Goal: Contribute content: Contribute content

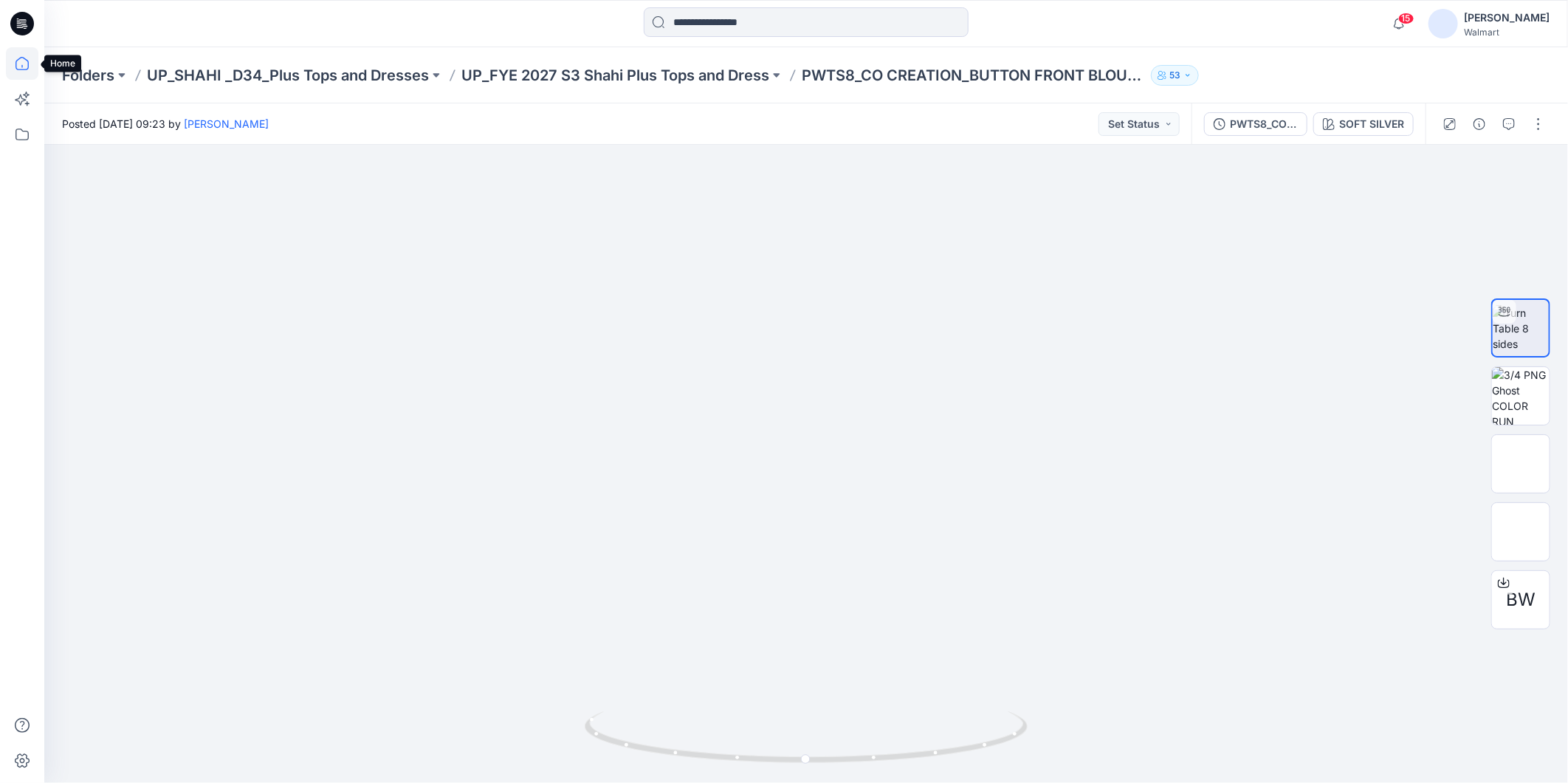
click at [25, 68] on icon at bounding box center [23, 63] width 32 height 32
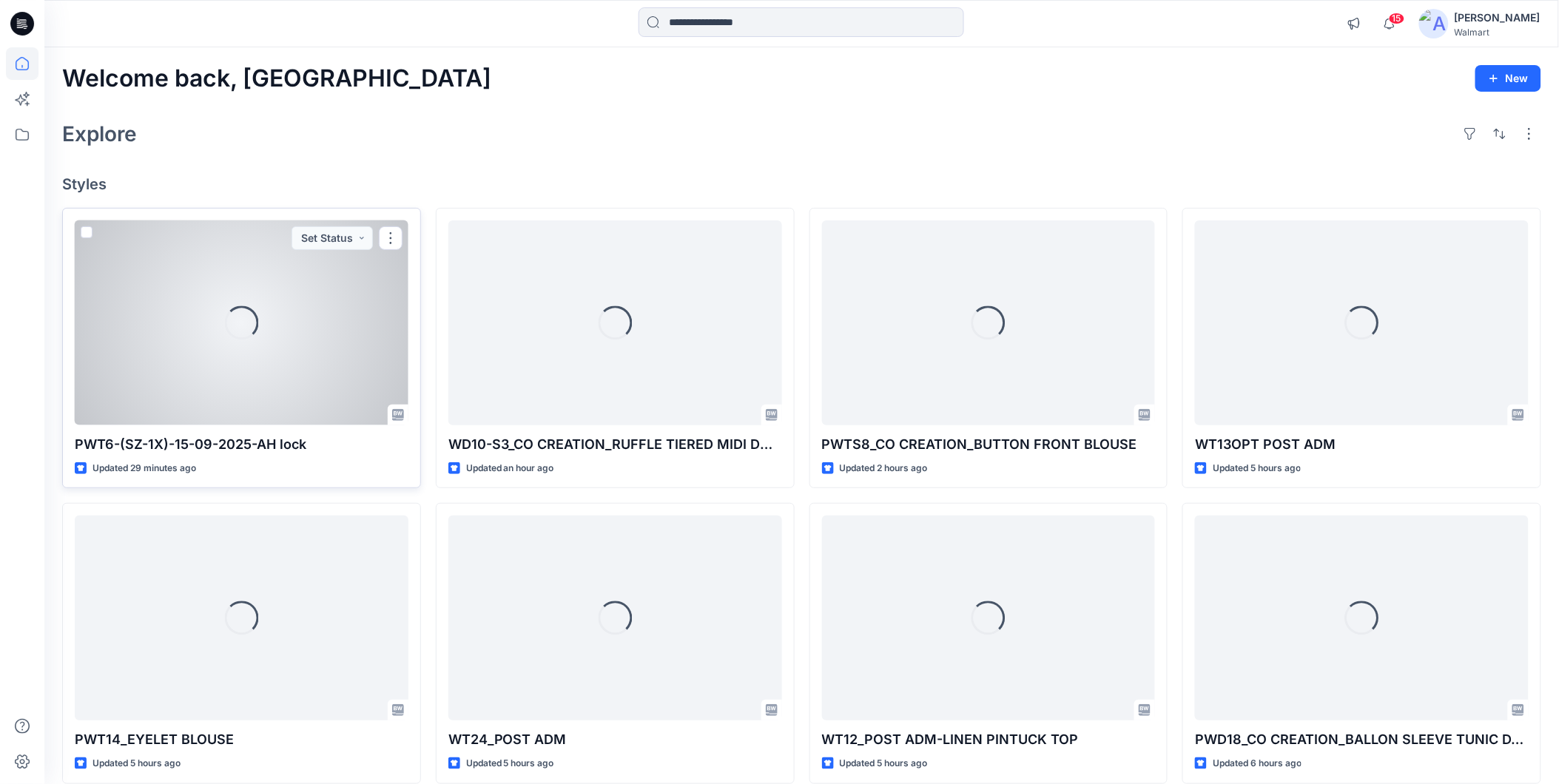
click at [198, 365] on div "Loading..." at bounding box center [241, 322] width 333 height 205
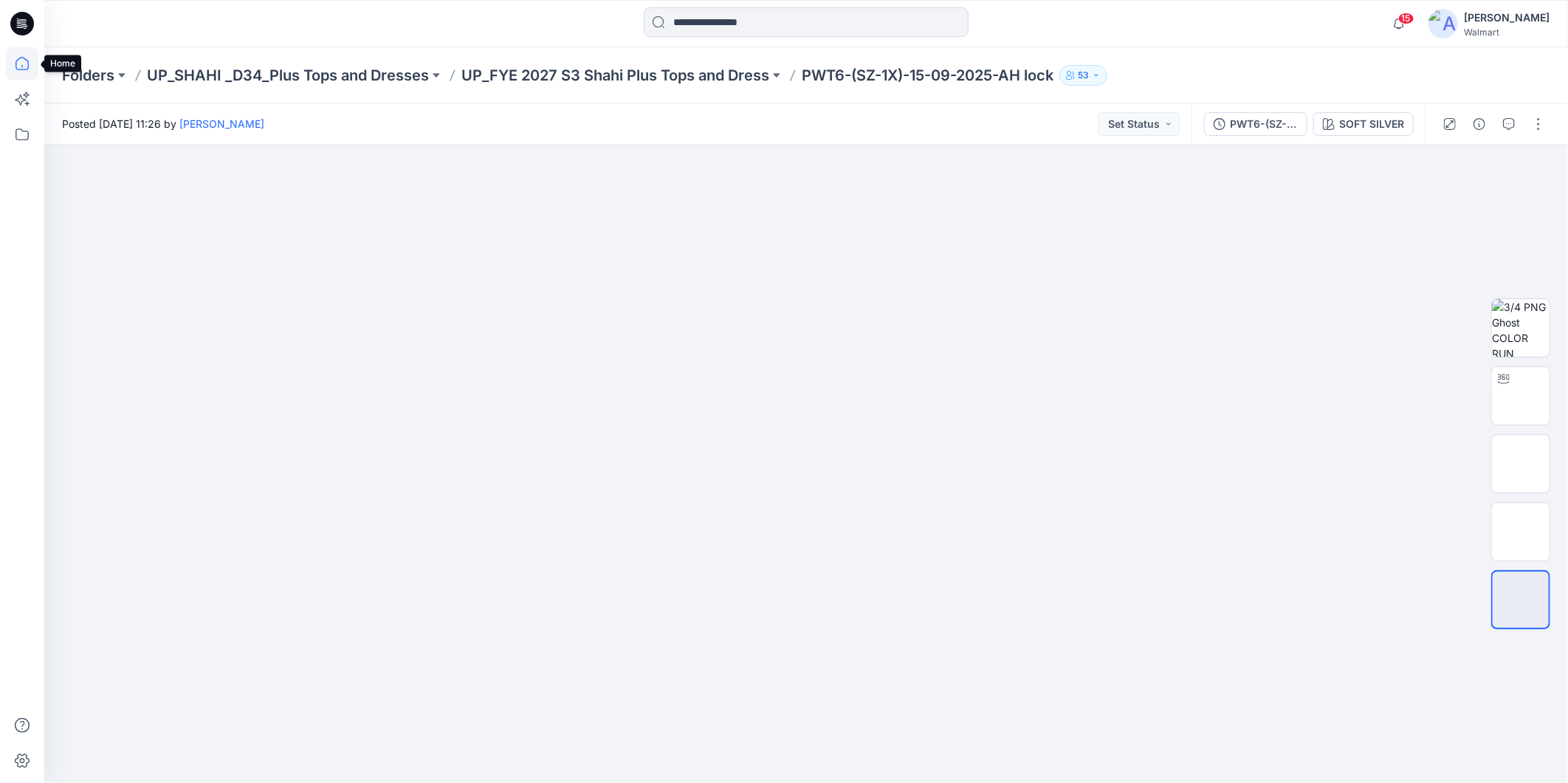
click at [18, 63] on icon at bounding box center [23, 63] width 32 height 32
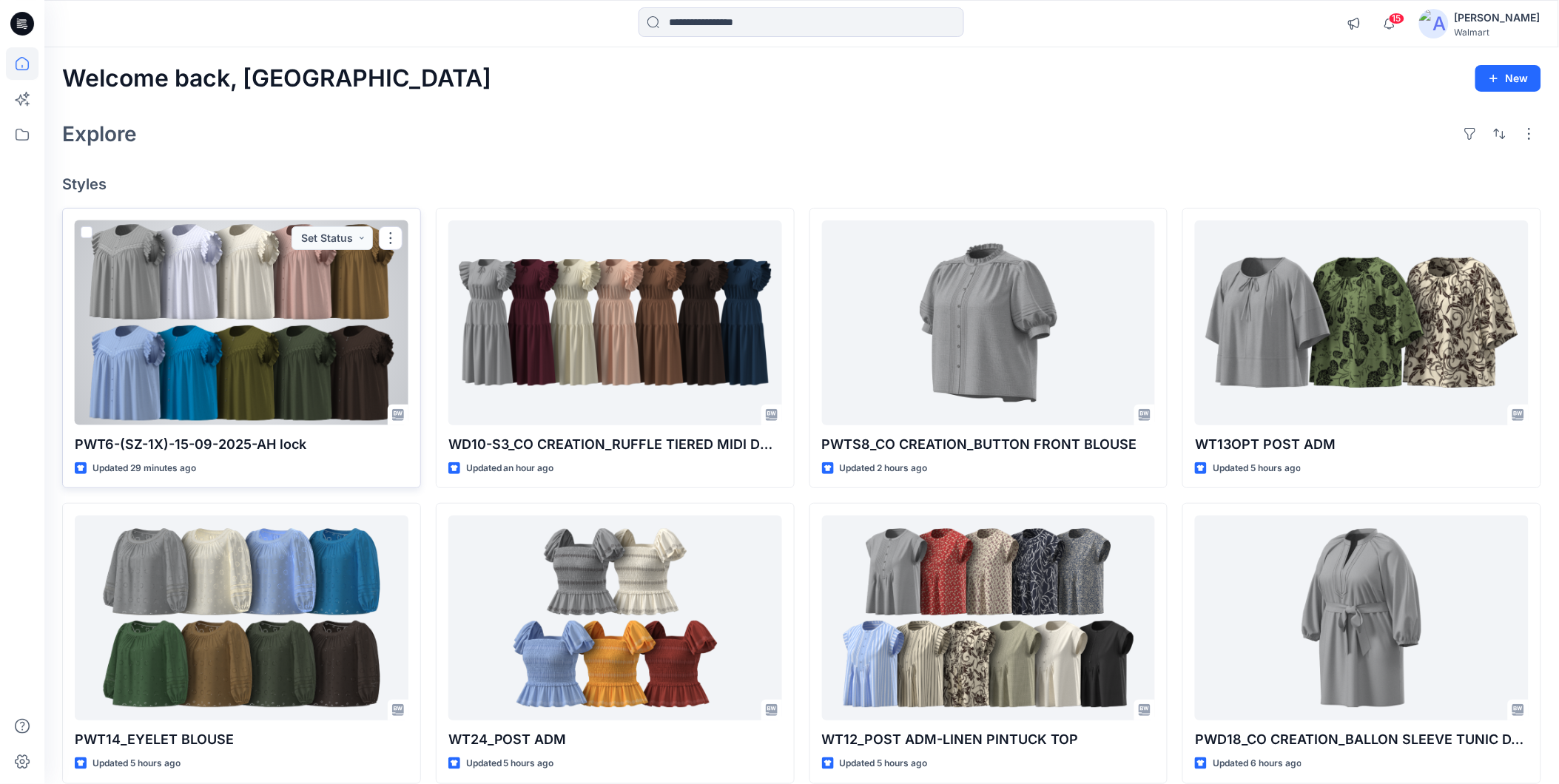
click at [297, 367] on div at bounding box center [241, 322] width 333 height 205
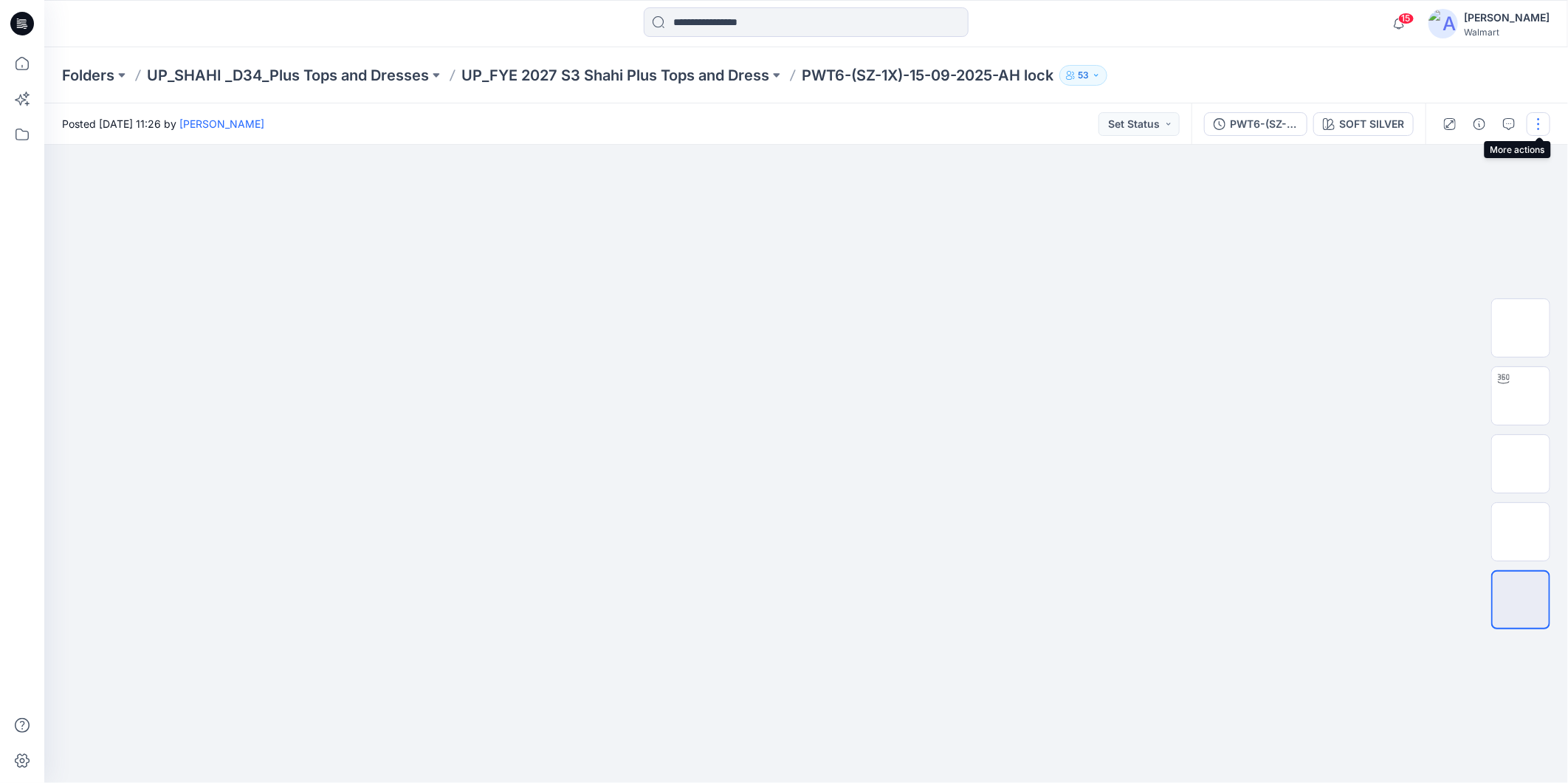
click at [1537, 124] on button "button" at bounding box center [1538, 124] width 23 height 23
click at [1448, 198] on p "Edit" at bounding box center [1444, 198] width 18 height 15
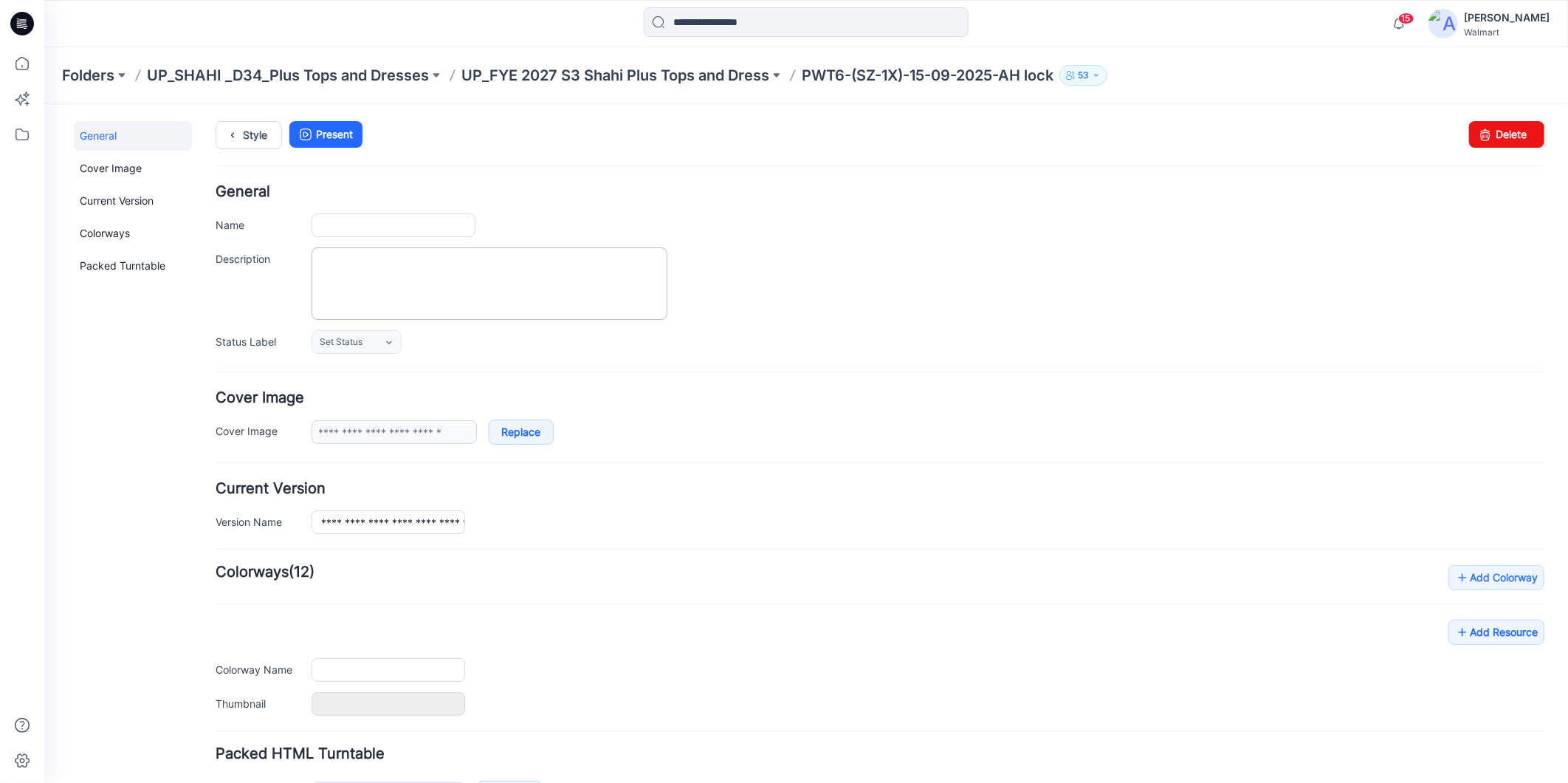
type input "**********"
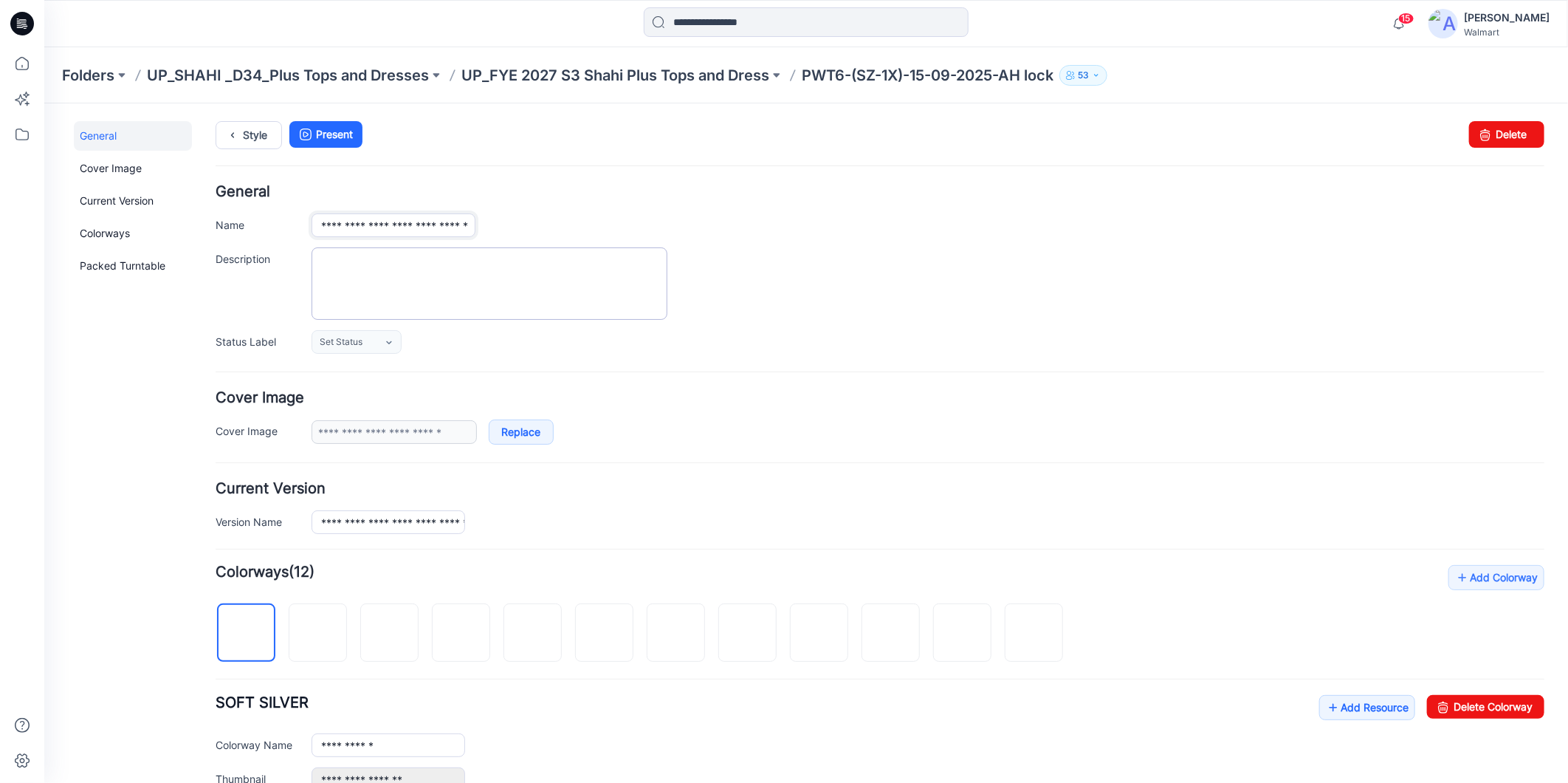
scroll to position [0, 23]
drag, startPoint x: 352, startPoint y: 223, endPoint x: 488, endPoint y: 246, distance: 137.9
click at [488, 246] on div "**********" at bounding box center [879, 269] width 1329 height 170
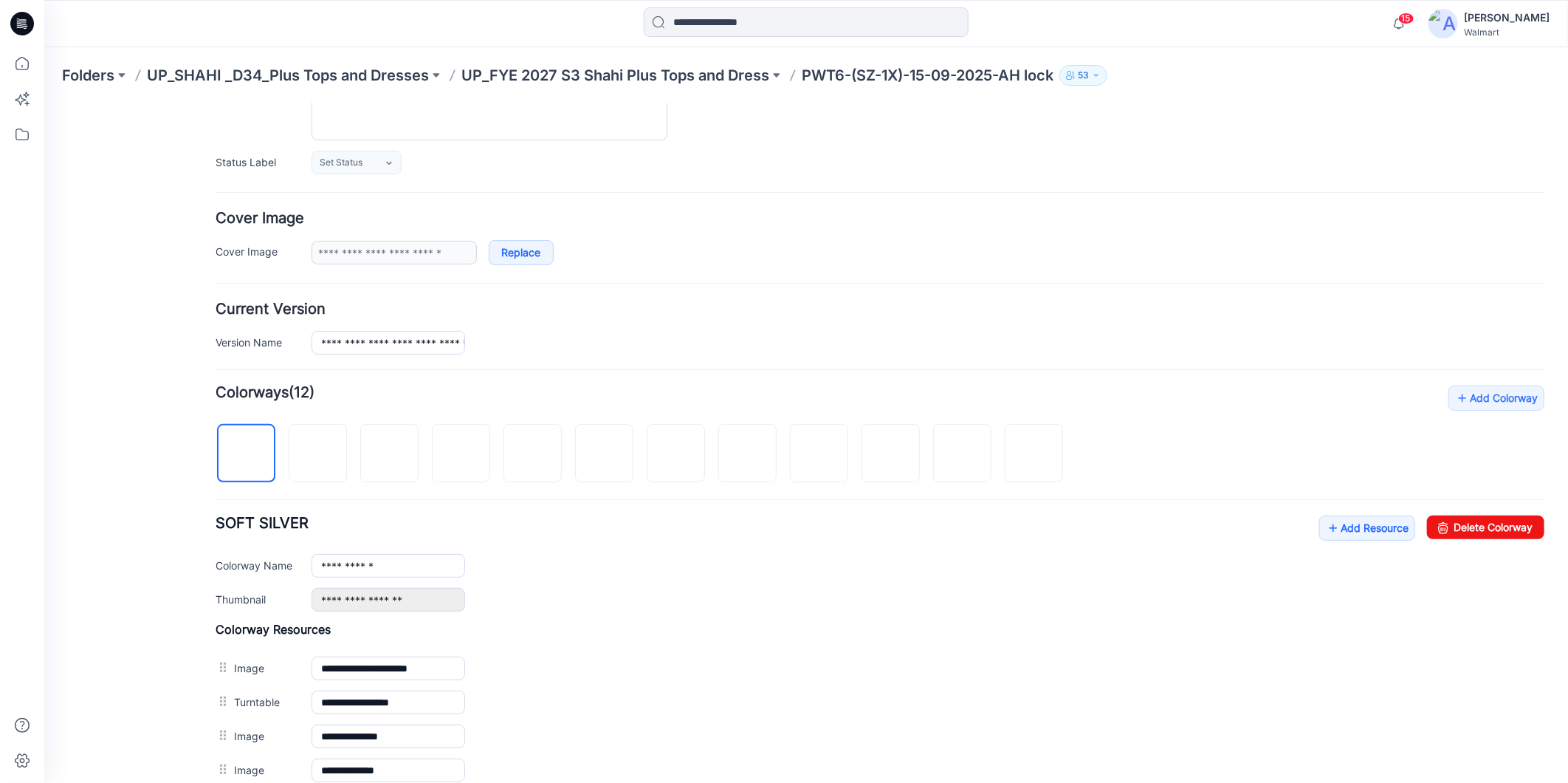
scroll to position [246, 0]
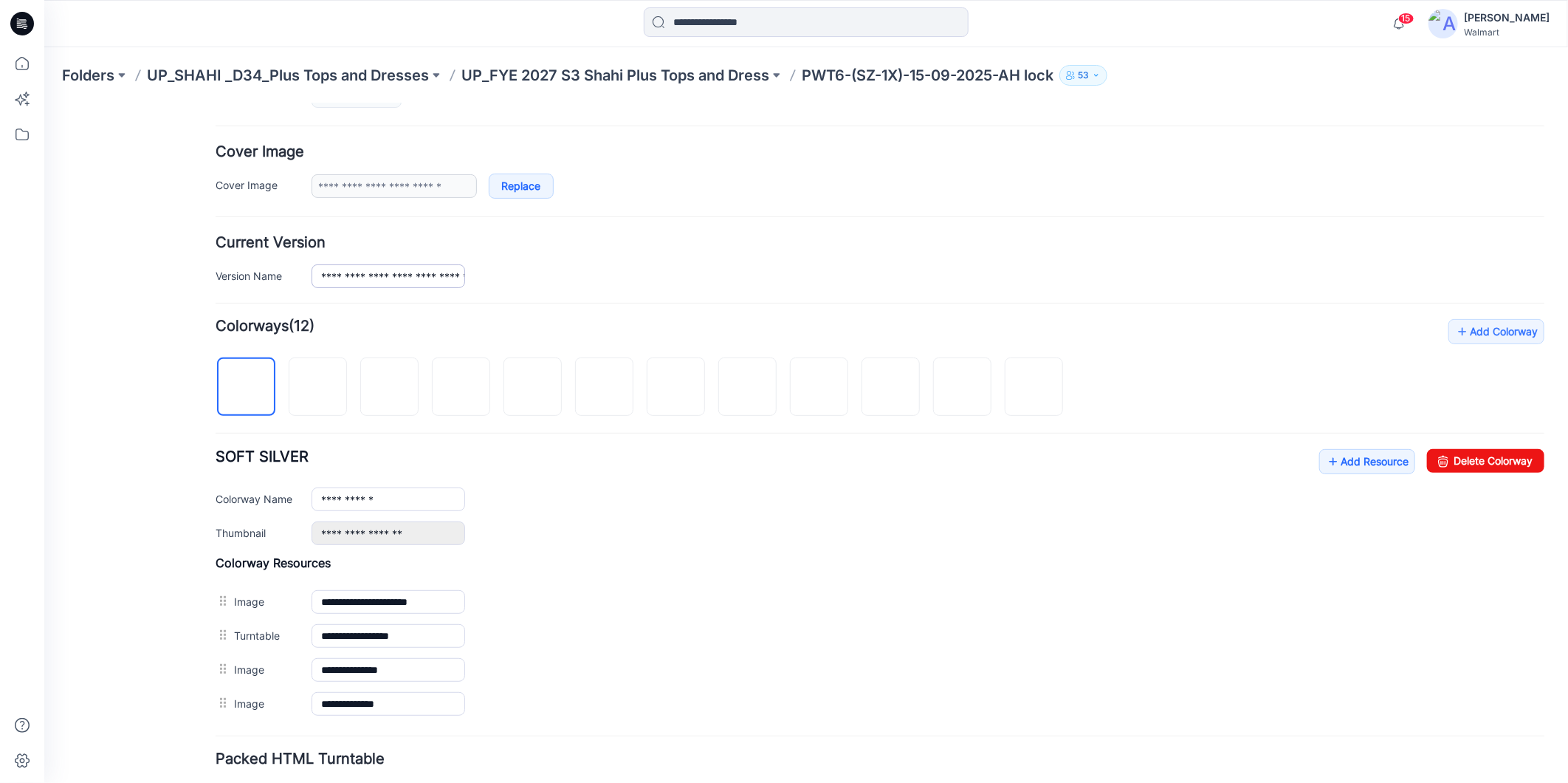
type input "****"
drag, startPoint x: 348, startPoint y: 273, endPoint x: 488, endPoint y: 288, distance: 140.8
click at [488, 288] on form "General Name **** Description Status Label Set Status Set Status *Revision Requ…" at bounding box center [879, 399] width 1329 height 922
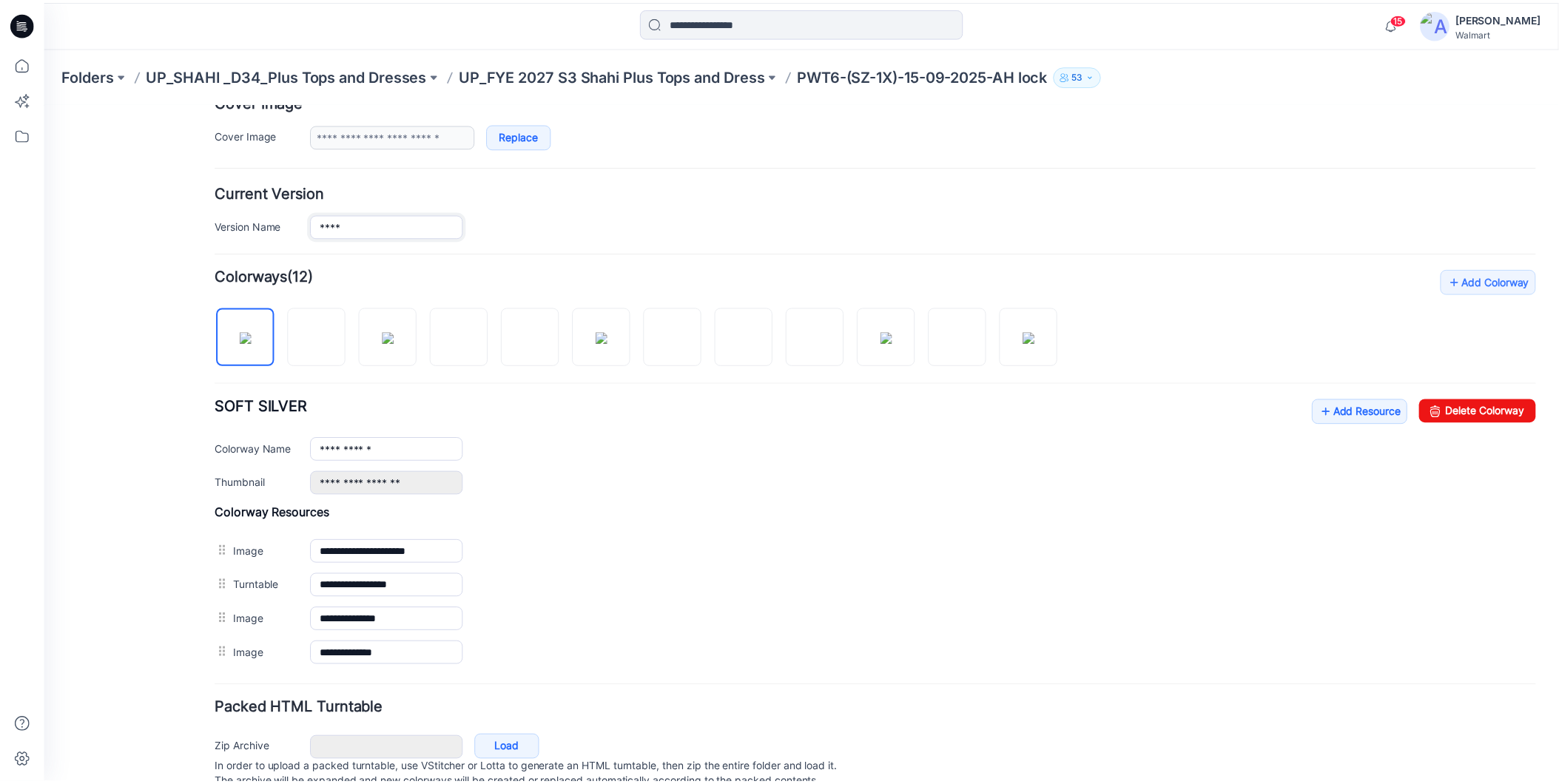
scroll to position [357, 0]
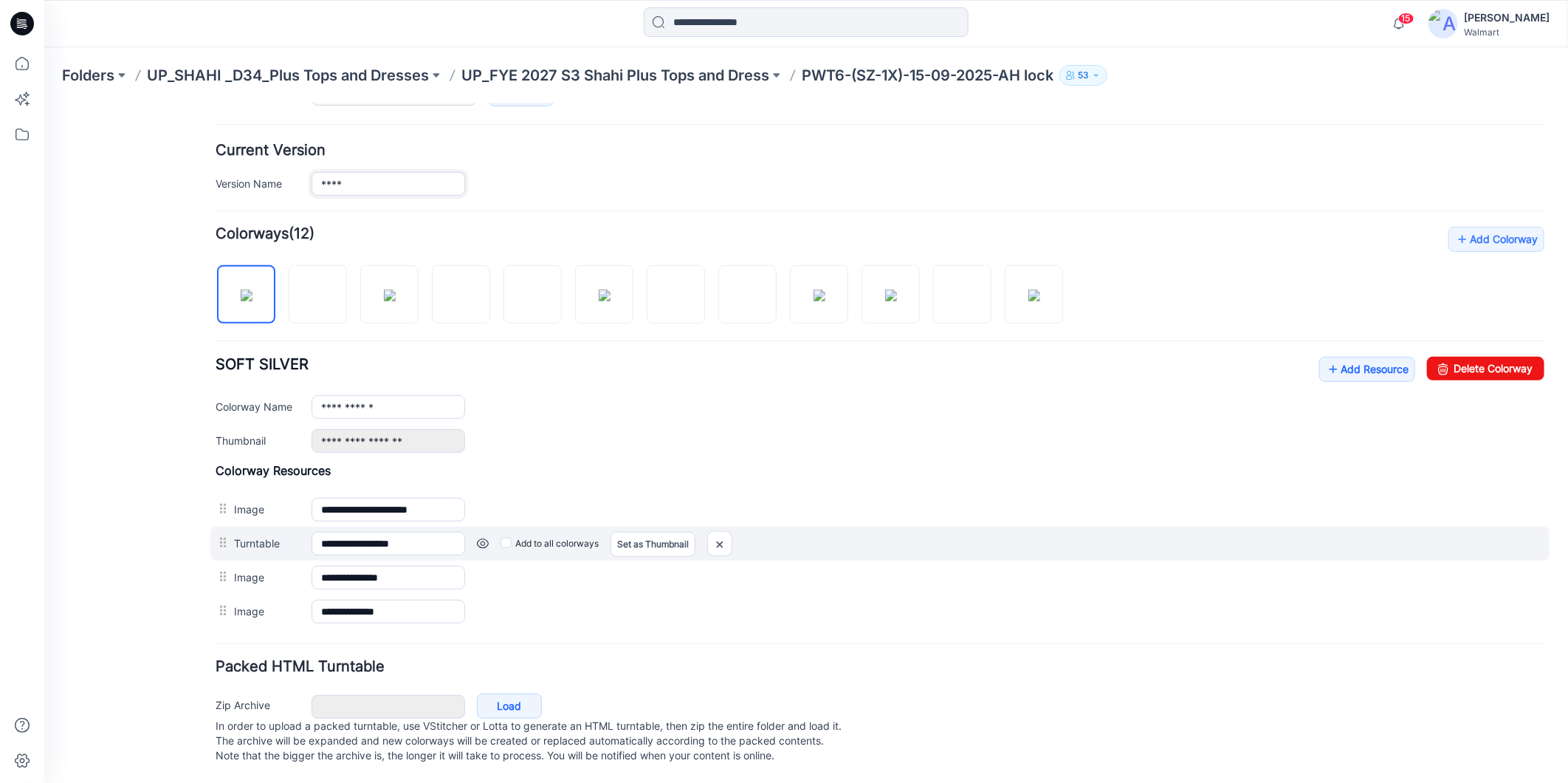
type input "****"
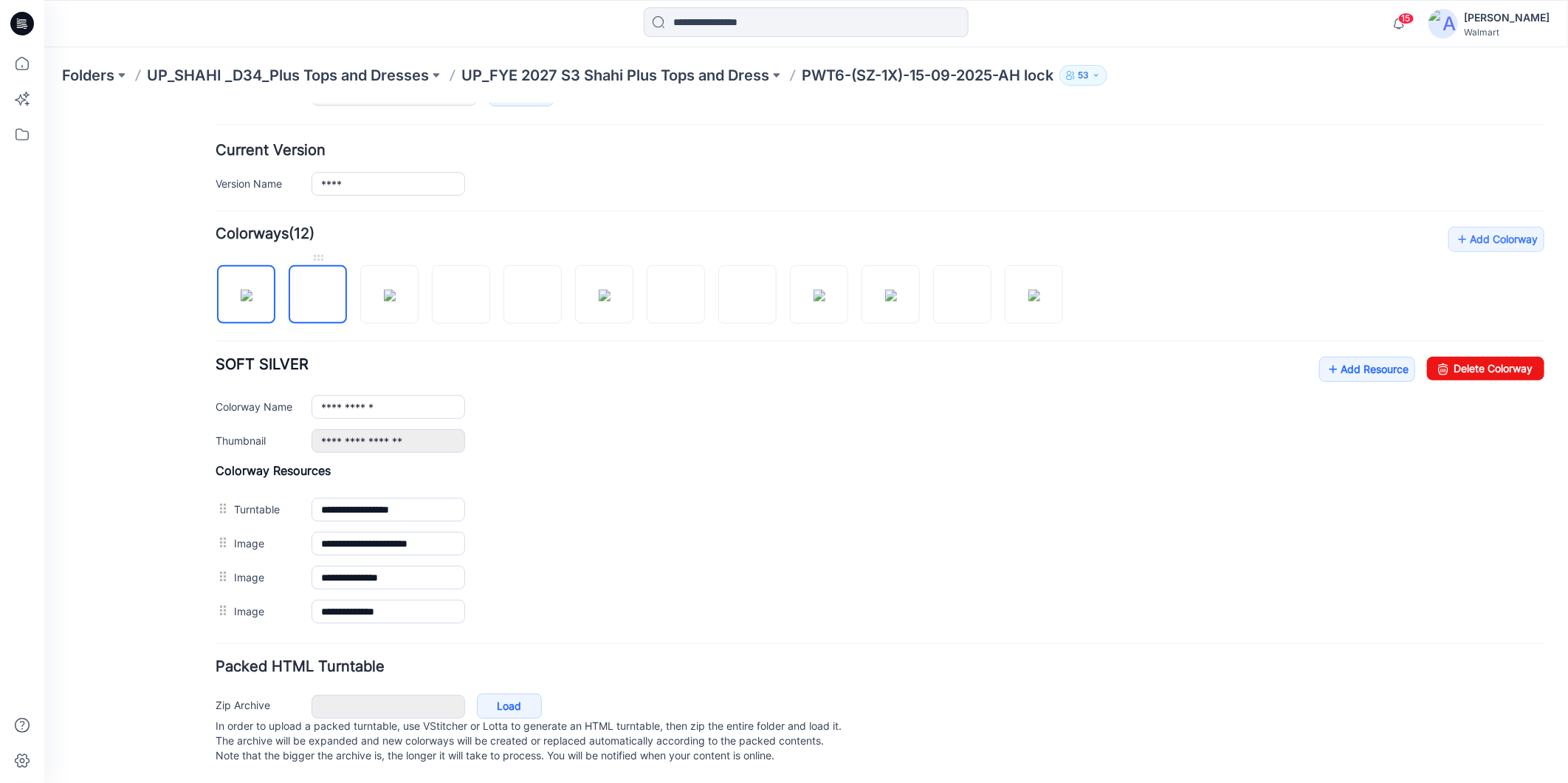
click at [317, 295] on img at bounding box center [317, 295] width 0 height 0
click at [383, 289] on img at bounding box center [389, 294] width 12 height 12
click at [389, 289] on img at bounding box center [389, 294] width 12 height 12
click at [461, 295] on img at bounding box center [461, 295] width 0 height 0
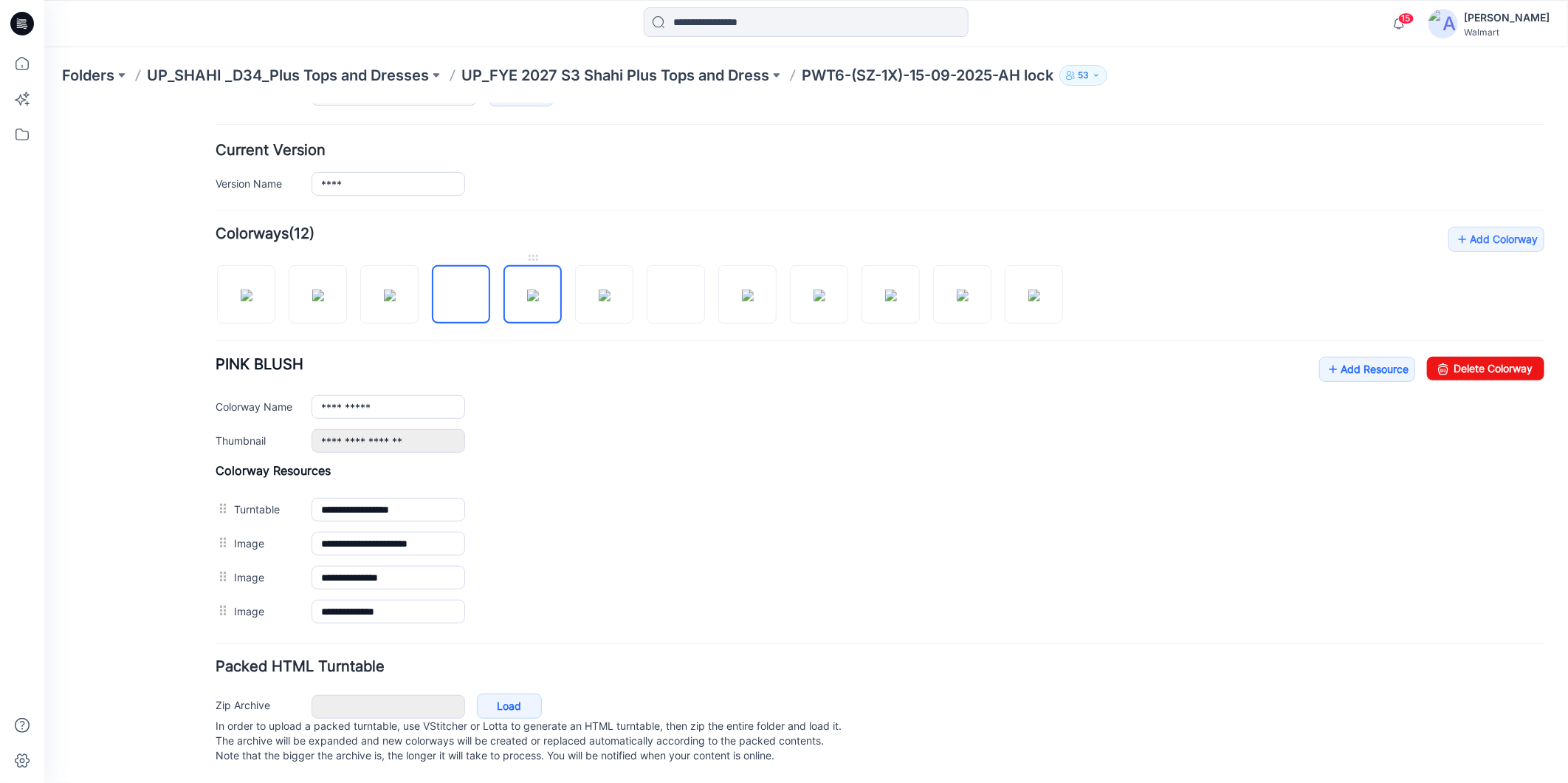
drag, startPoint x: 536, startPoint y: 288, endPoint x: 332, endPoint y: 456, distance: 264.3
click at [536, 289] on img at bounding box center [532, 294] width 12 height 12
drag, startPoint x: 551, startPoint y: 289, endPoint x: 586, endPoint y: 289, distance: 35.0
click at [538, 289] on img at bounding box center [532, 294] width 12 height 12
click at [603, 289] on img at bounding box center [603, 294] width 12 height 12
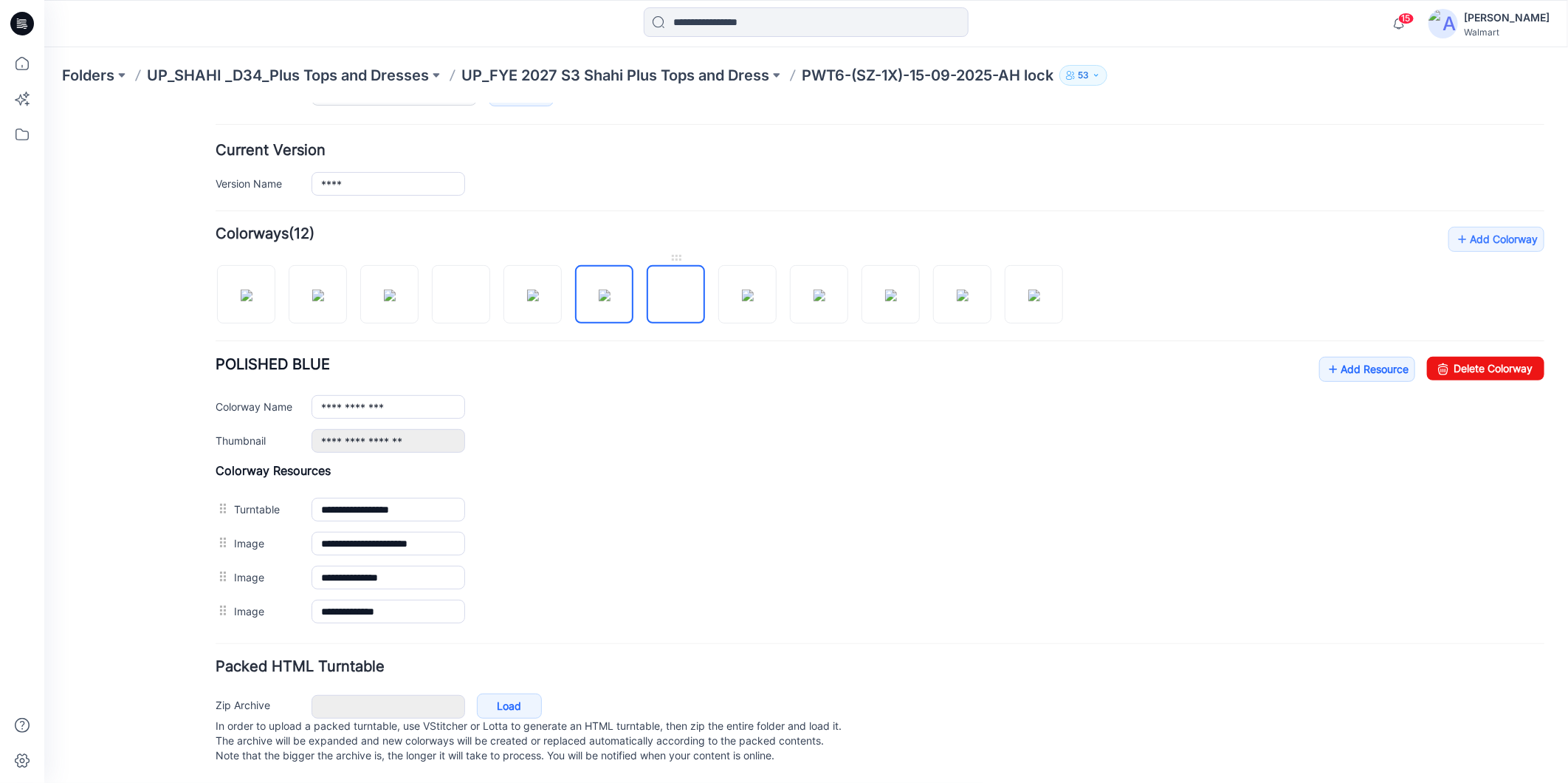
click at [675, 295] on img at bounding box center [675, 295] width 0 height 0
click at [753, 289] on img at bounding box center [747, 294] width 12 height 12
click at [815, 289] on img at bounding box center [819, 294] width 12 height 12
click at [896, 296] on img at bounding box center [890, 294] width 12 height 12
click at [967, 289] on img at bounding box center [961, 294] width 12 height 12
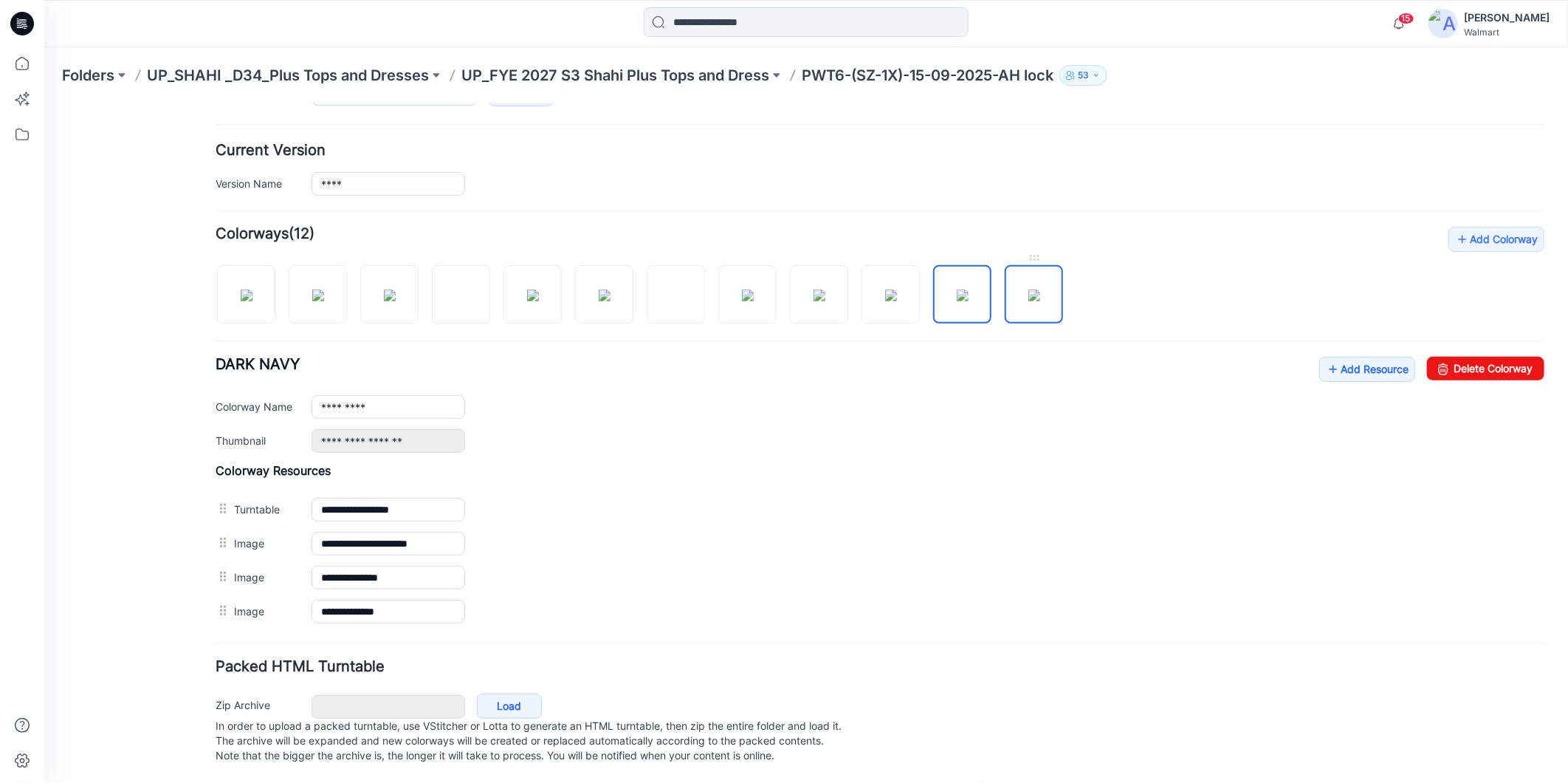
click at [1028, 289] on img at bounding box center [1033, 294] width 12 height 12
type input "**********"
drag, startPoint x: 20, startPoint y: 60, endPoint x: 39, endPoint y: 67, distance: 20.2
click at [23, 60] on icon at bounding box center [23, 63] width 32 height 32
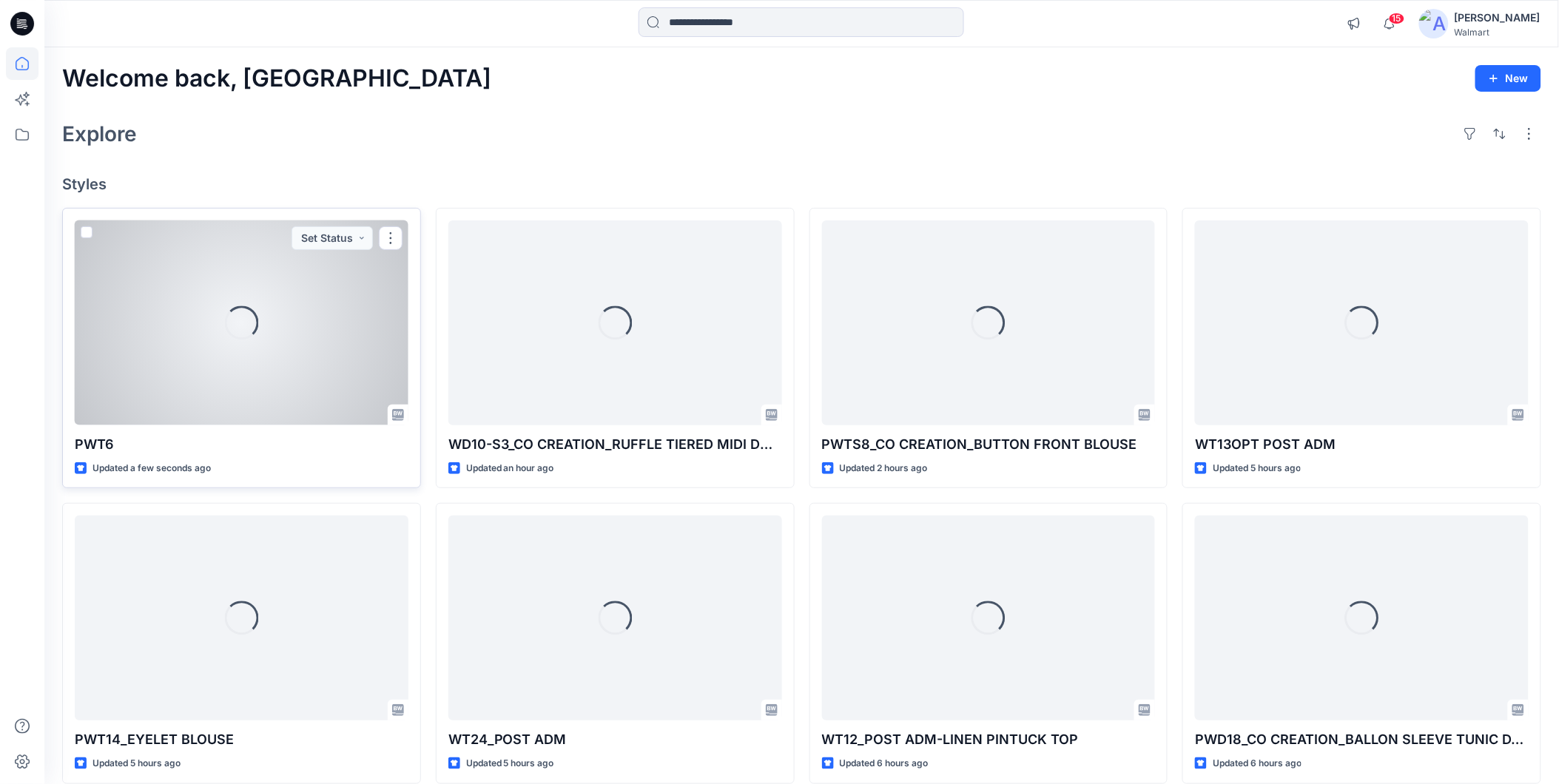
click at [286, 382] on div "Loading..." at bounding box center [241, 322] width 333 height 205
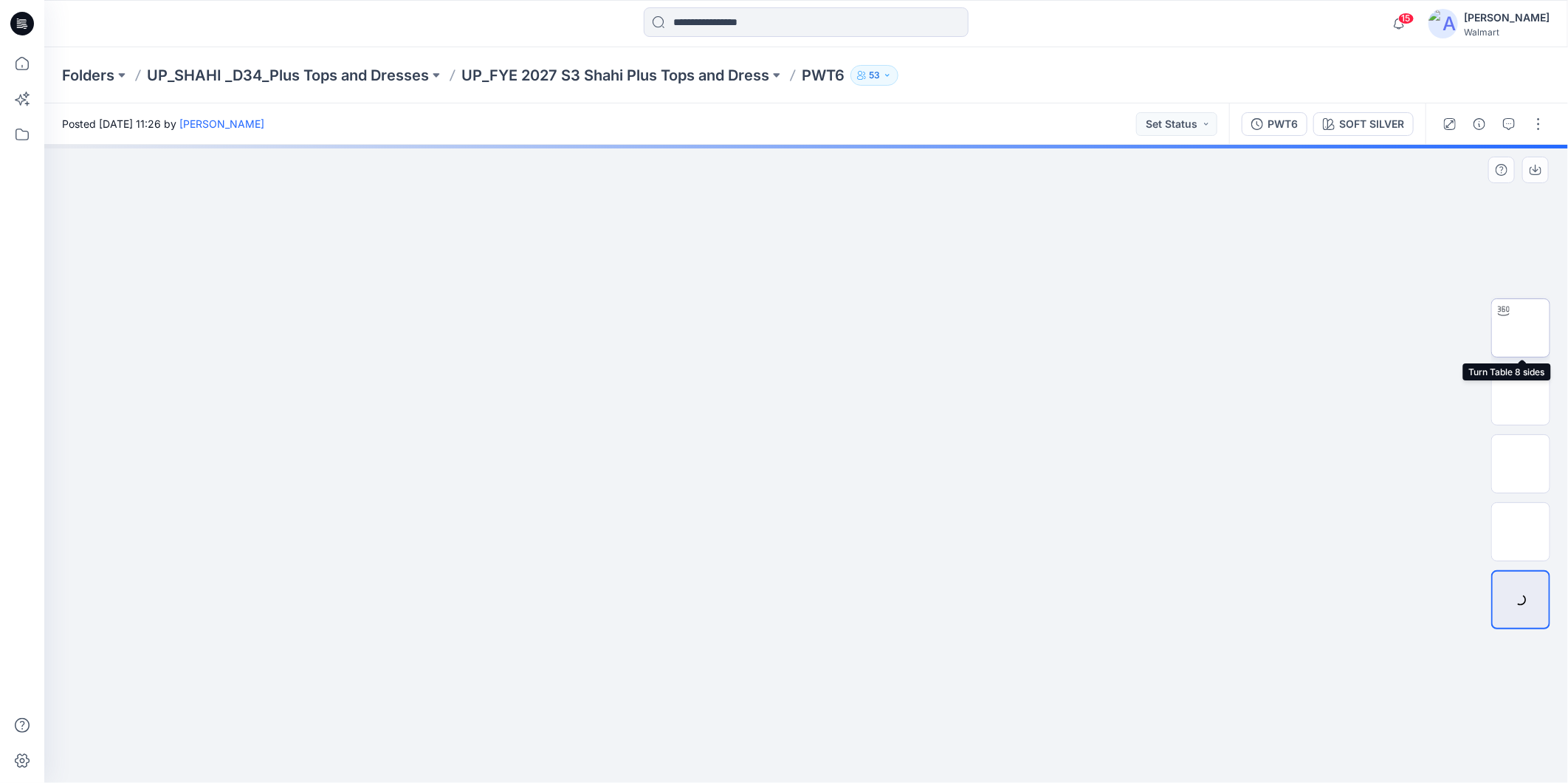
click at [1521, 328] on img at bounding box center [1521, 328] width 0 height 0
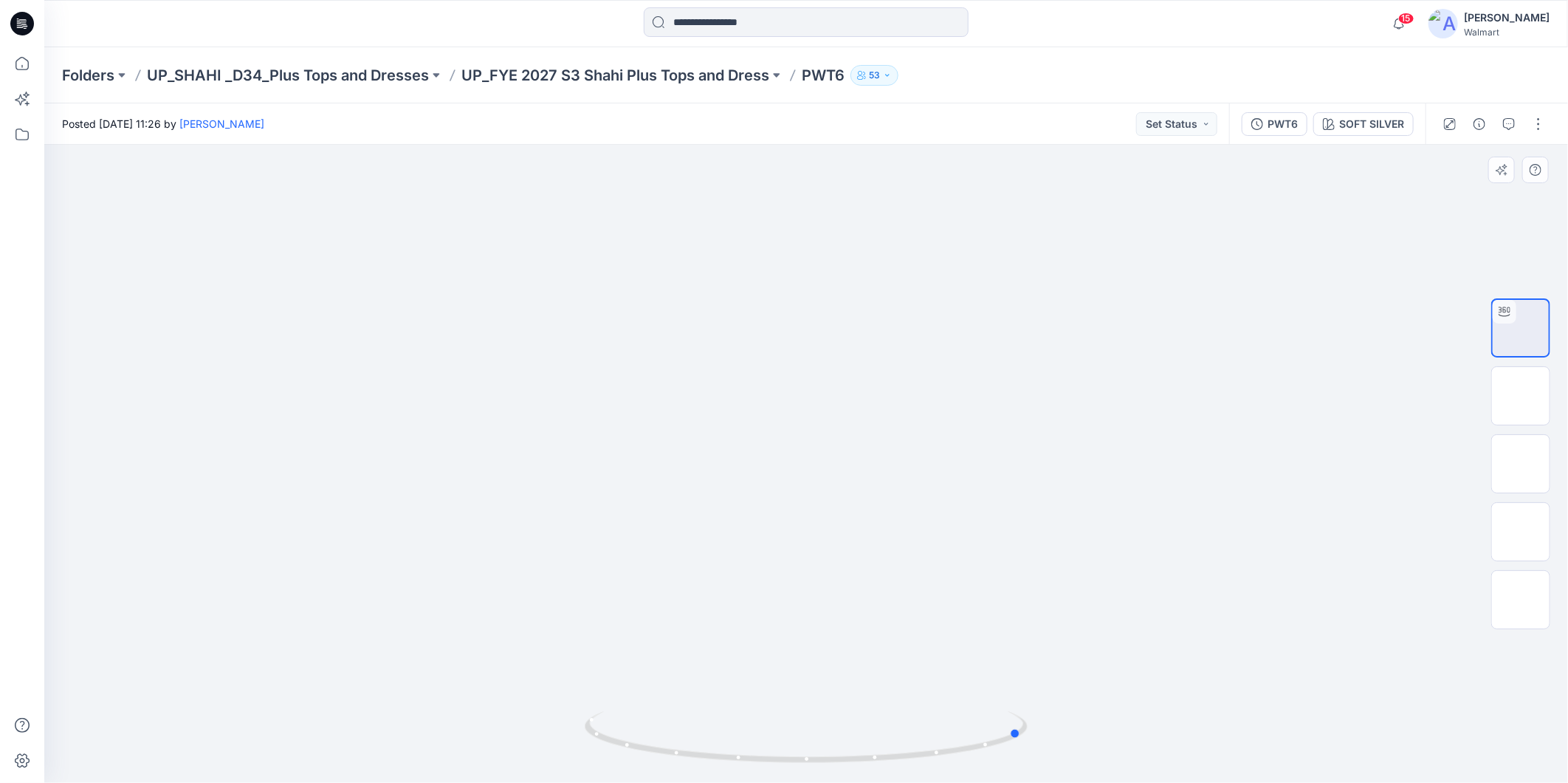
drag, startPoint x: 972, startPoint y: 751, endPoint x: 1192, endPoint y: 729, distance: 221.1
click at [1188, 740] on div at bounding box center [806, 463] width 1524 height 638
drag, startPoint x: 1119, startPoint y: 686, endPoint x: 1142, endPoint y: 716, distance: 37.8
drag, startPoint x: 1014, startPoint y: 740, endPoint x: 1286, endPoint y: 628, distance: 294.2
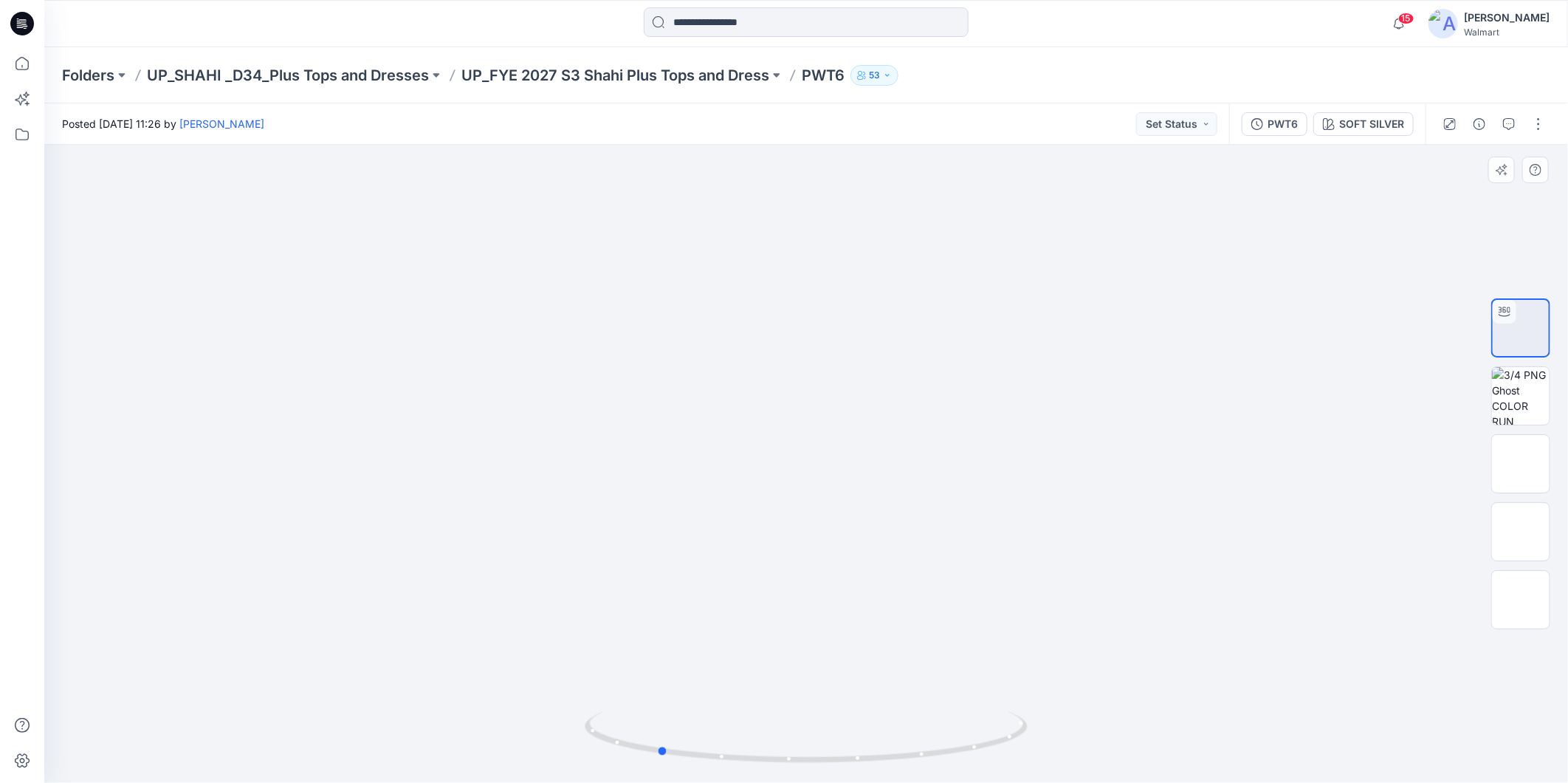
click at [1123, 726] on div at bounding box center [806, 463] width 1524 height 638
click at [1525, 403] on img at bounding box center [1521, 396] width 58 height 58
click at [1521, 464] on img at bounding box center [1521, 464] width 0 height 0
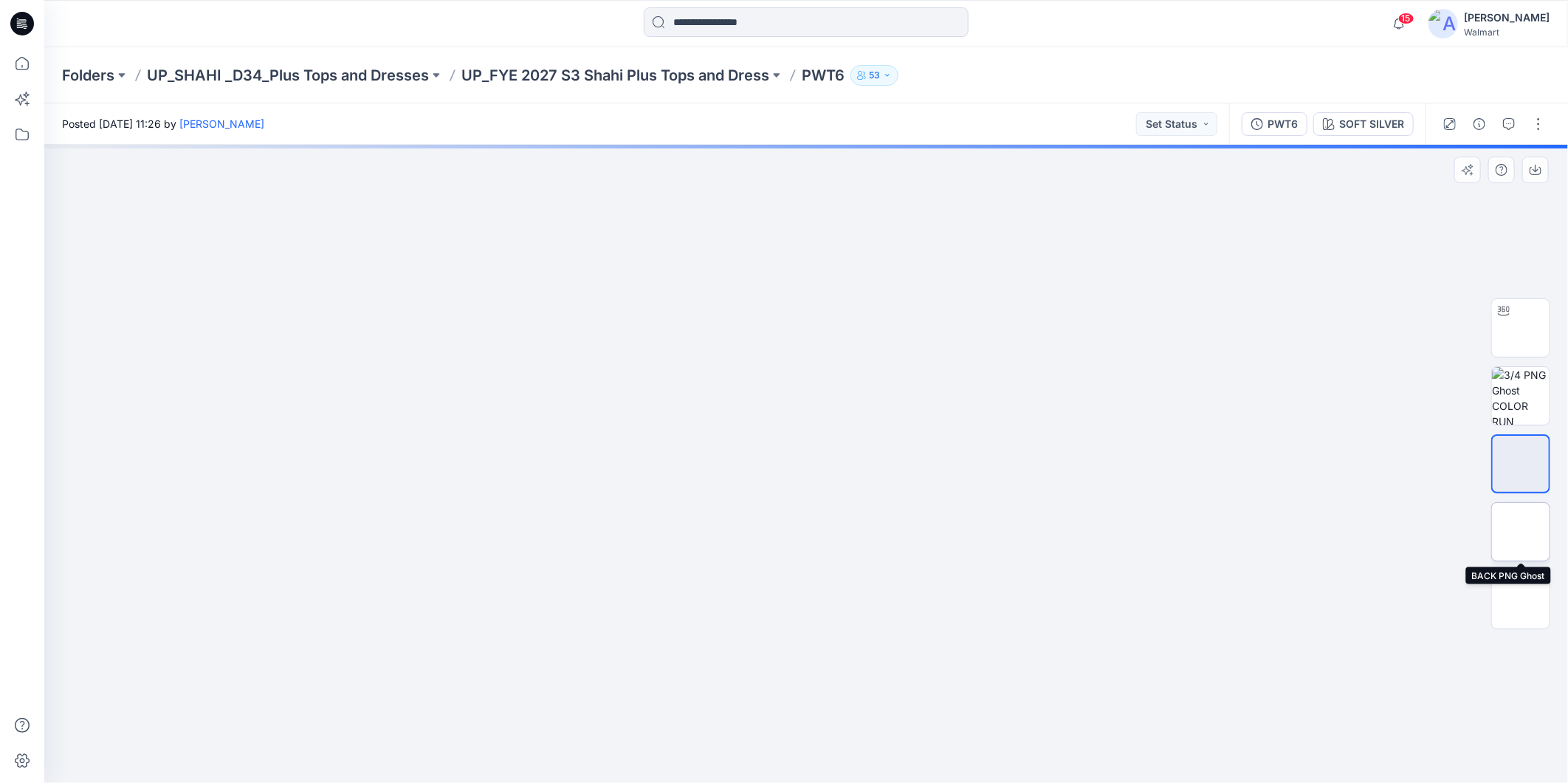
click at [1521, 532] on img at bounding box center [1521, 532] width 0 height 0
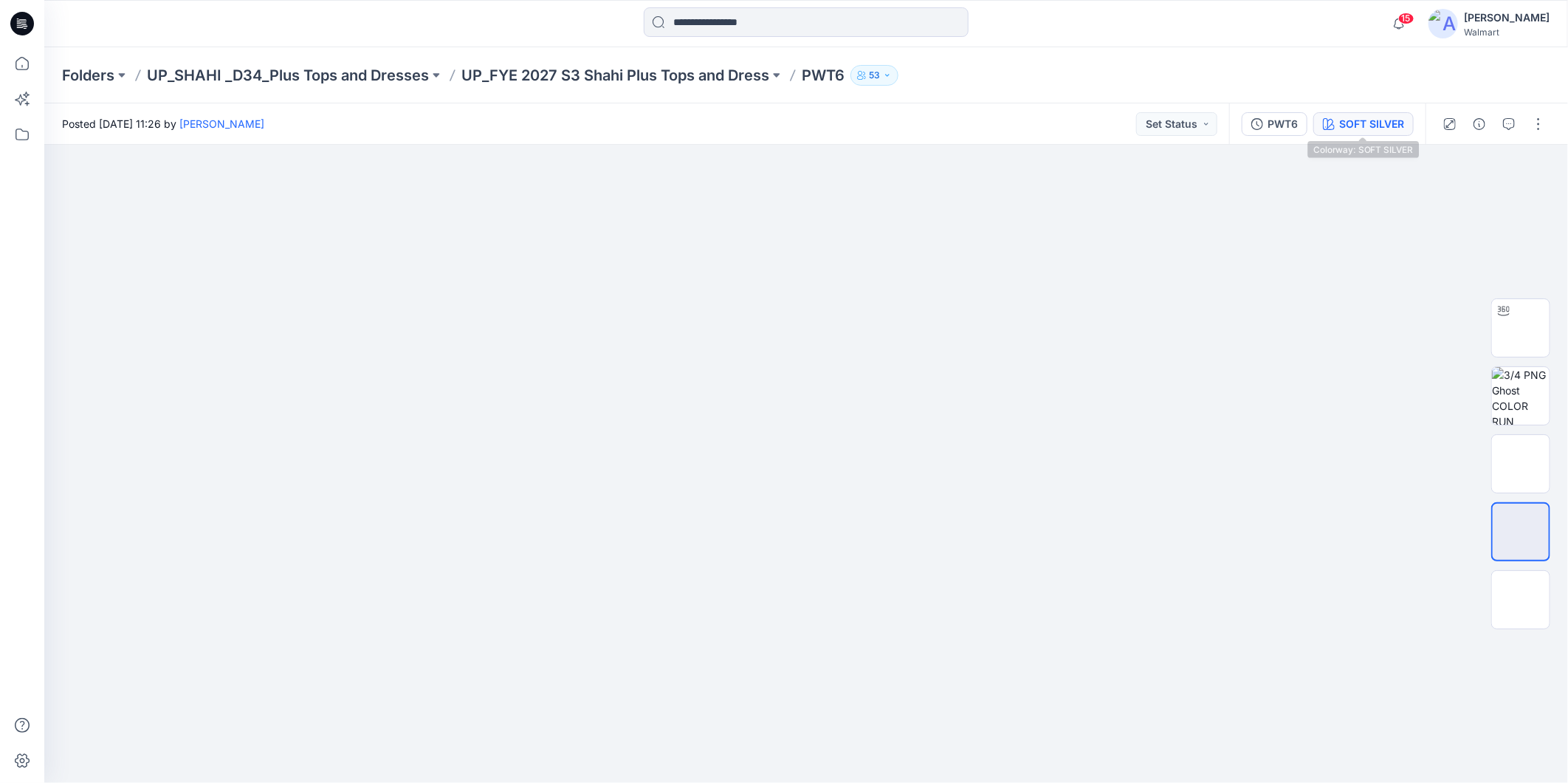
click at [1353, 116] on div "SOFT SILVER" at bounding box center [1371, 124] width 65 height 16
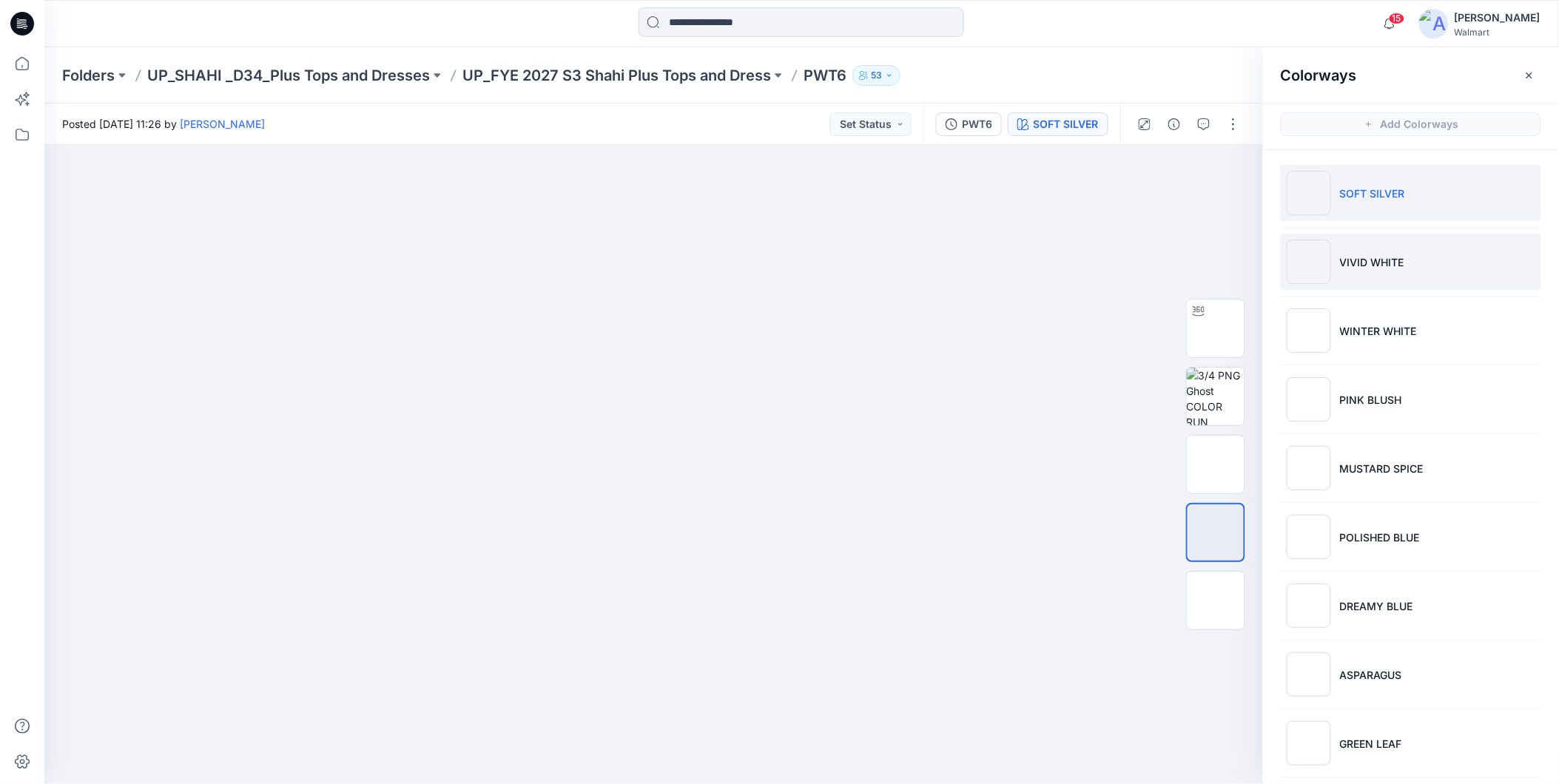
click at [1382, 277] on li "VIVID WHITE" at bounding box center [1411, 262] width 260 height 56
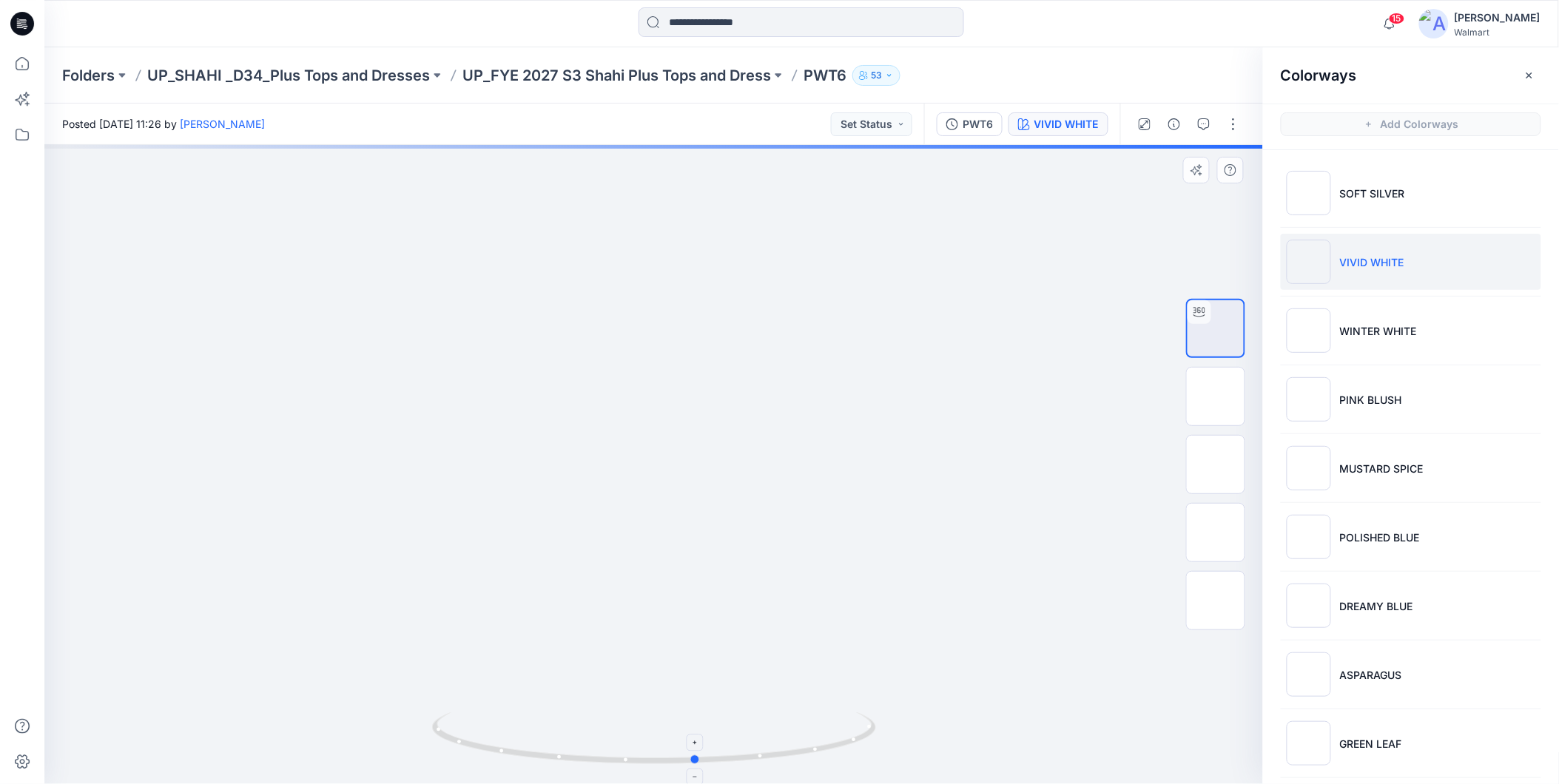
drag, startPoint x: 834, startPoint y: 751, endPoint x: 441, endPoint y: 714, distance: 394.7
click at [437, 720] on icon at bounding box center [655, 740] width 447 height 55
click at [1355, 329] on p "WINTER WHITE" at bounding box center [1378, 331] width 77 height 15
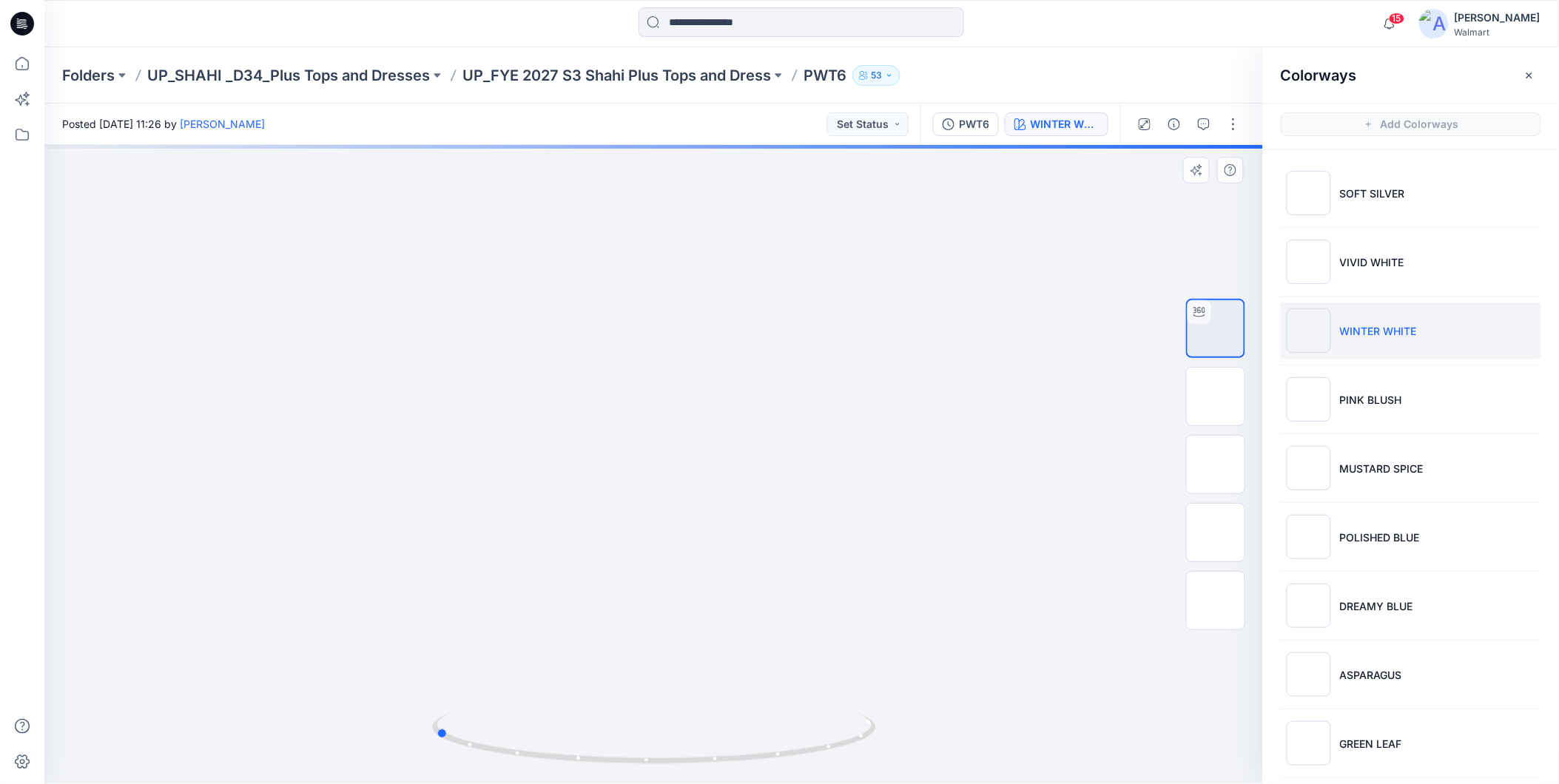
drag, startPoint x: 790, startPoint y: 757, endPoint x: 894, endPoint y: 454, distance: 320.4
click at [1016, 737] on div at bounding box center [653, 463] width 1219 height 639
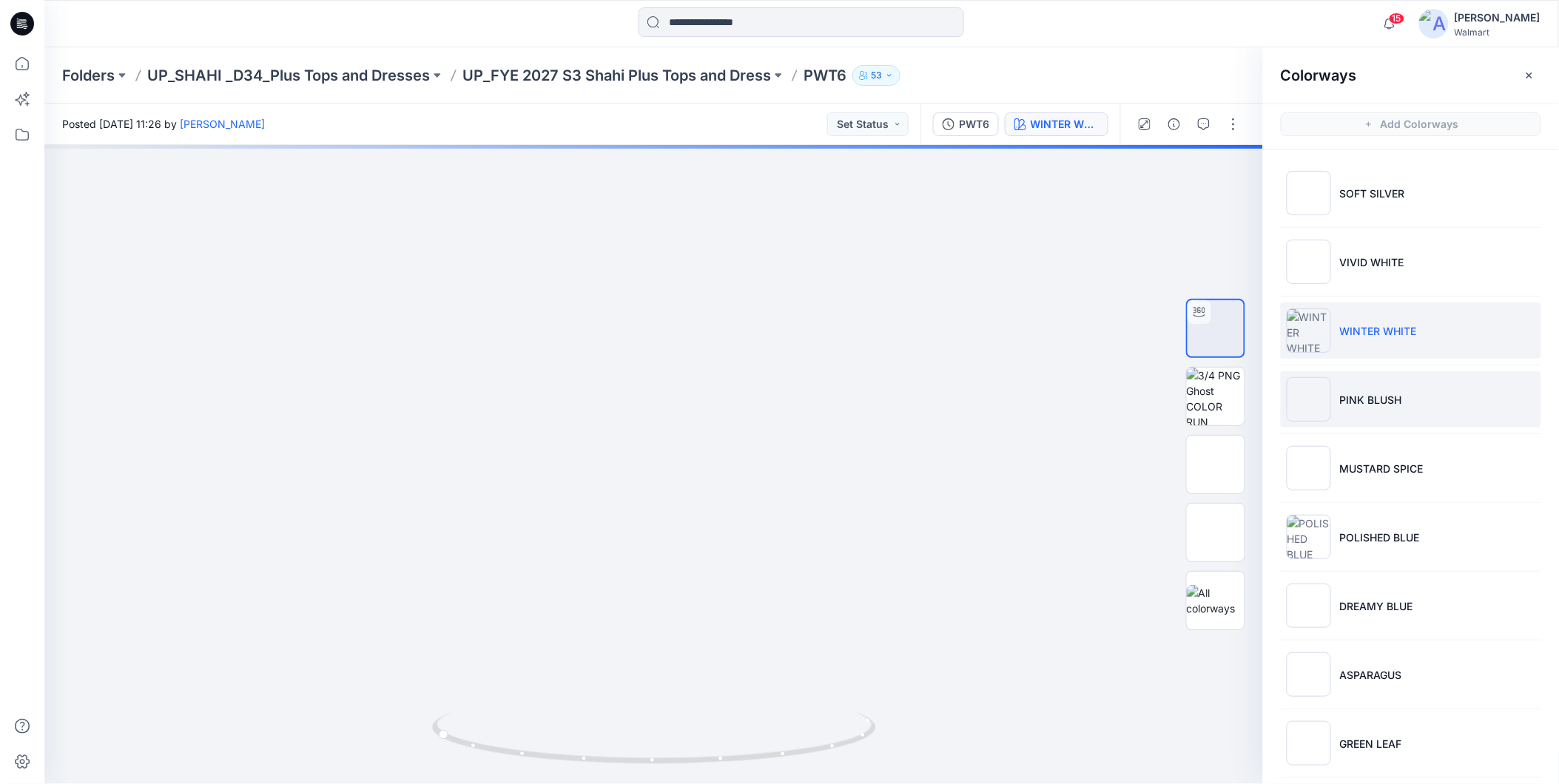
click at [1367, 406] on p "PINK BLUSH" at bounding box center [1371, 399] width 62 height 15
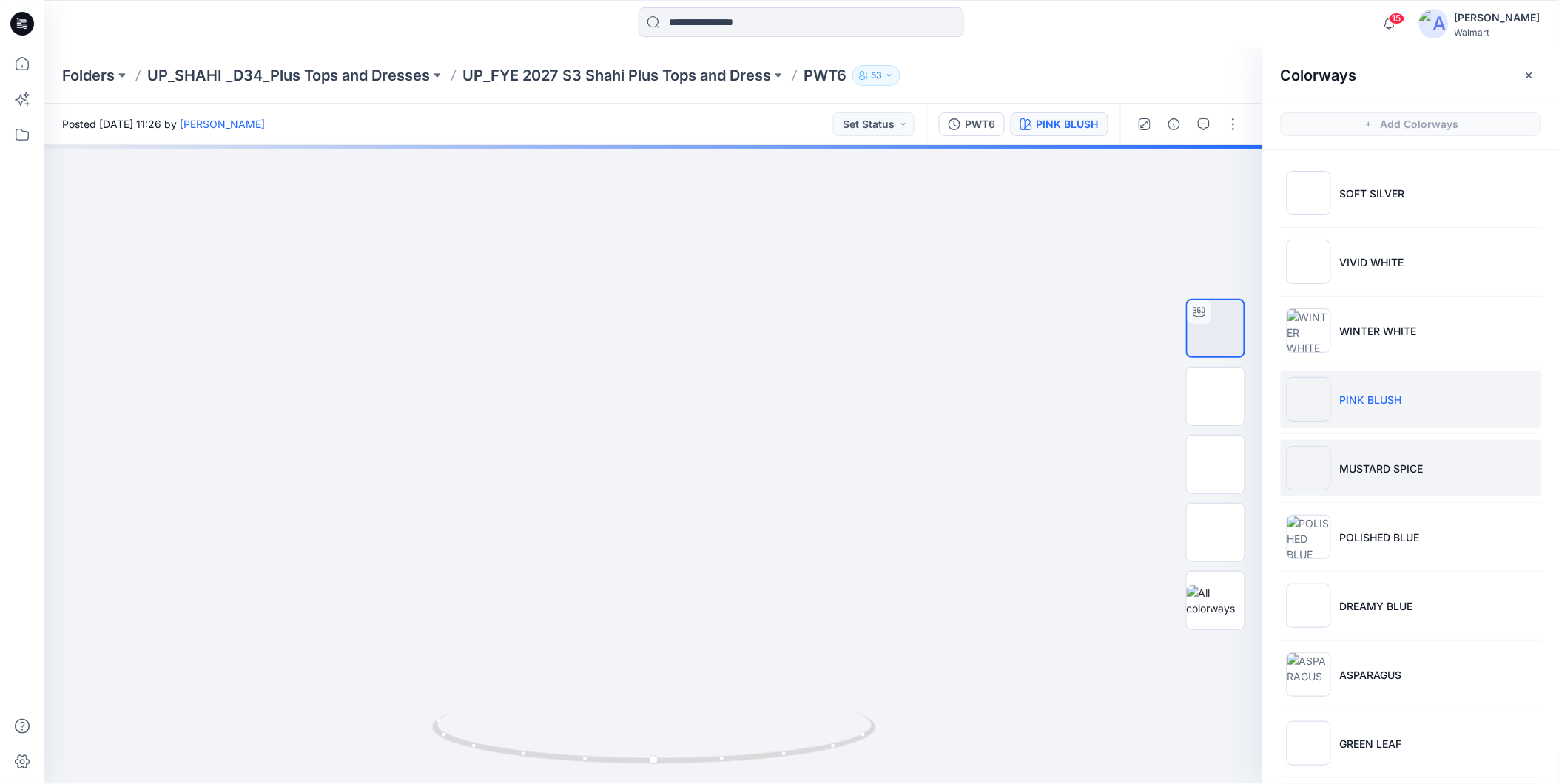
click at [1390, 471] on p "MUSTARD SPICE" at bounding box center [1382, 468] width 84 height 15
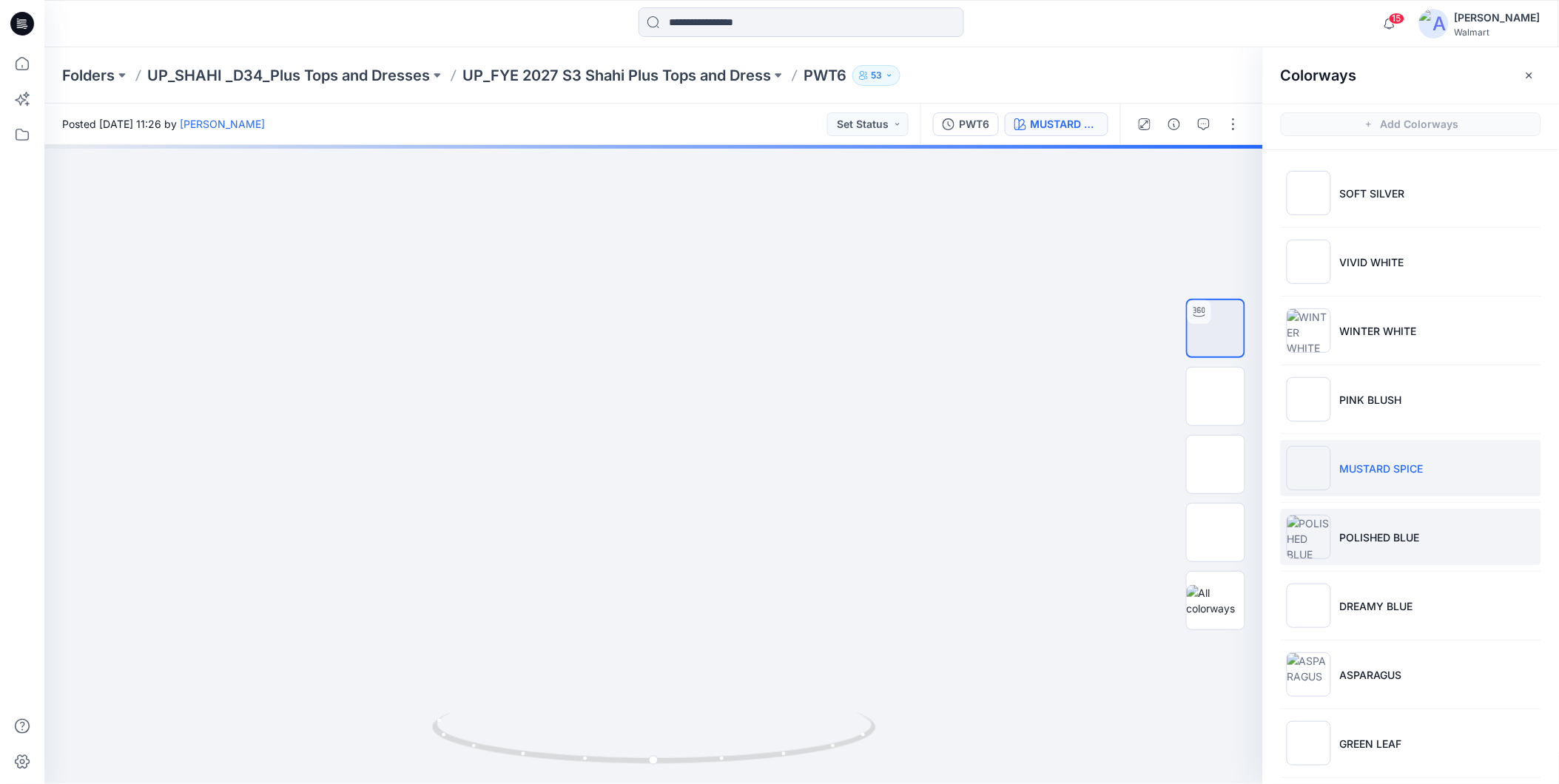
click at [1385, 542] on p "POLISHED BLUE" at bounding box center [1380, 537] width 80 height 15
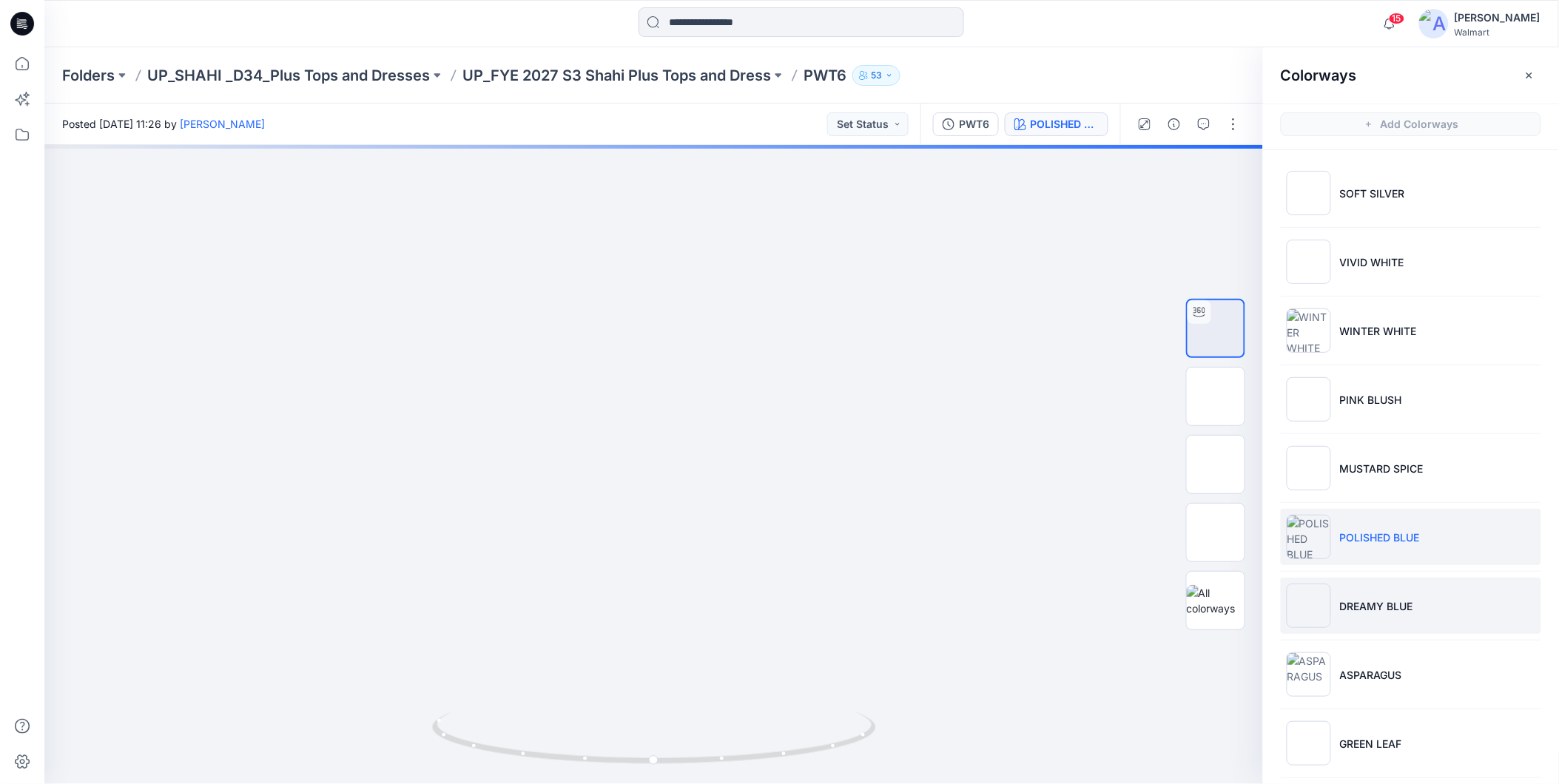
click at [1371, 609] on p "DREAMY BLUE" at bounding box center [1376, 605] width 73 height 15
click at [21, 65] on icon at bounding box center [23, 63] width 33 height 33
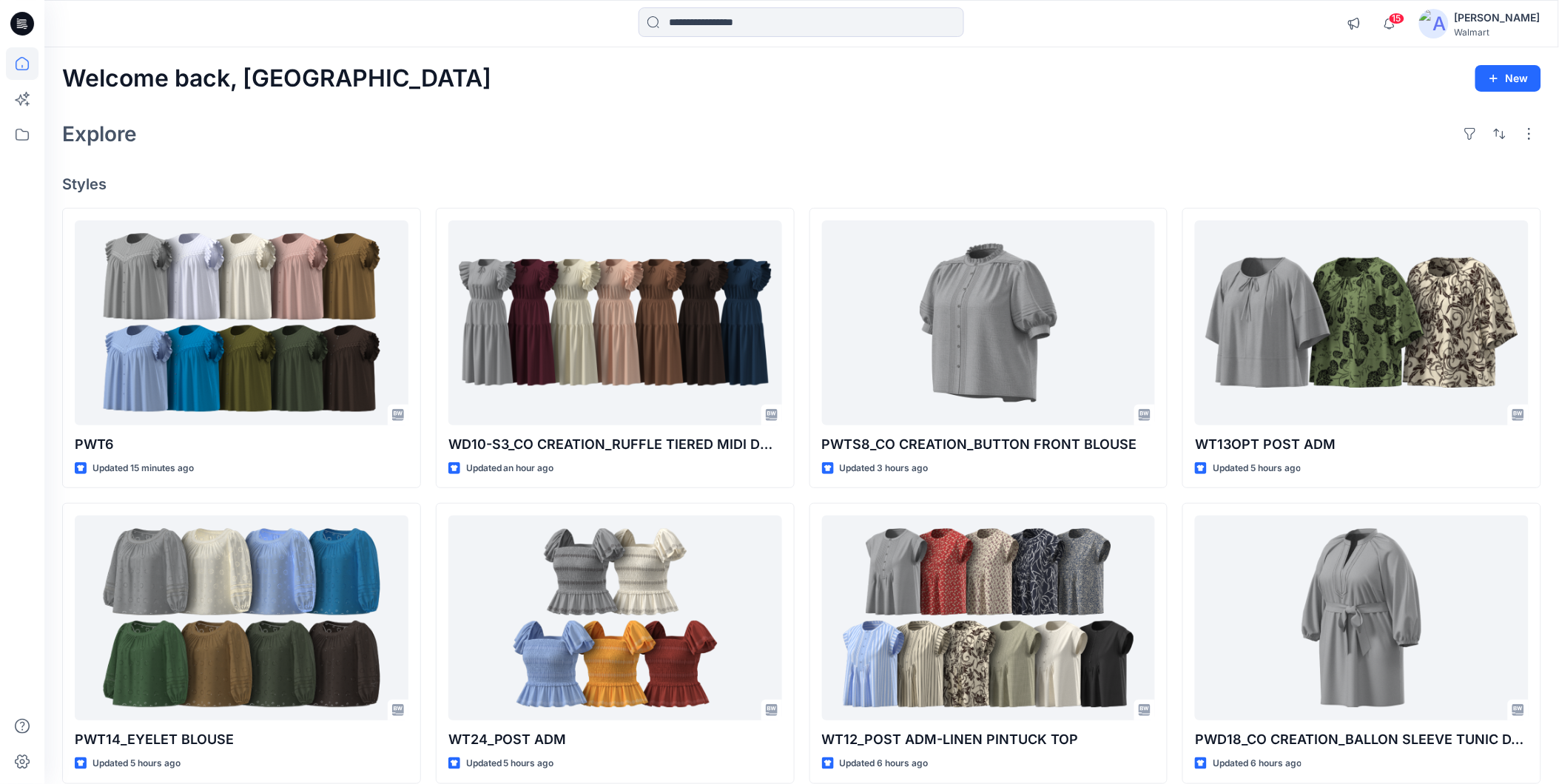
click at [559, 160] on div "Welcome back, Rahul New Explore Styles PWT6 Updated 15 minutes ago PWT14_EYELET…" at bounding box center [802, 598] width 1515 height 1103
click at [430, 112] on div "Welcome back, Rahul New Explore Styles PWT6 Updated 23 minutes ago PWT14_EYELET…" at bounding box center [802, 598] width 1515 height 1103
